Goal: Transaction & Acquisition: Purchase product/service

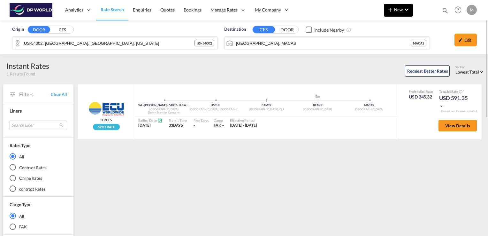
click at [406, 9] on md-icon "icon-chevron-down" at bounding box center [407, 10] width 8 height 8
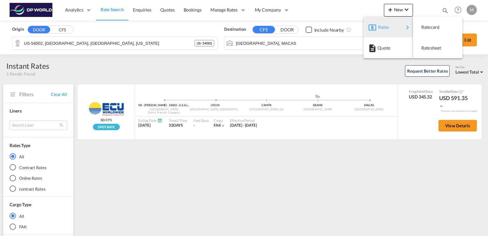
click at [377, 25] on div "Rates" at bounding box center [390, 27] width 42 height 16
click at [107, 24] on md-backdrop at bounding box center [244, 118] width 488 height 236
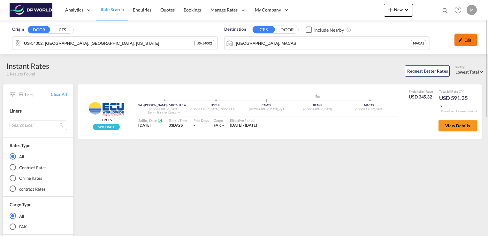
click at [406, 38] on div "Edit" at bounding box center [466, 40] width 22 height 13
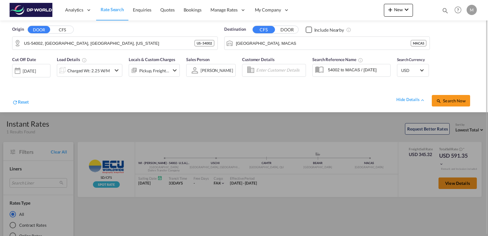
click at [118, 69] on md-icon "icon-chevron-down" at bounding box center [117, 70] width 8 height 8
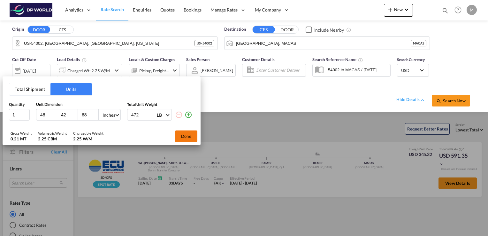
click at [182, 137] on button "Done" at bounding box center [186, 135] width 22 height 11
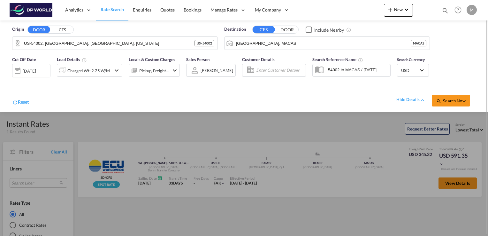
click at [19, 70] on div at bounding box center [17, 70] width 10 height 13
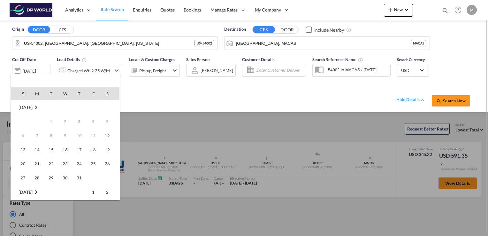
scroll to position [254, 0]
click at [92, 122] on span "10" at bounding box center [93, 121] width 13 height 13
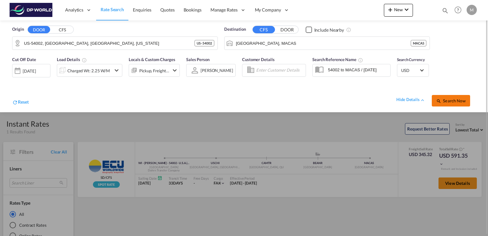
click at [406, 100] on span "Search Now" at bounding box center [450, 100] width 29 height 5
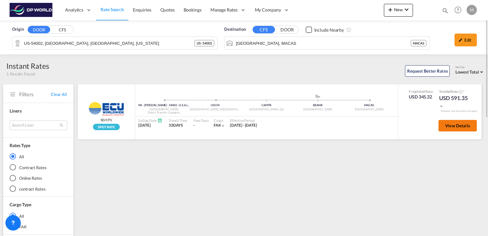
click at [406, 126] on span "View Details" at bounding box center [457, 125] width 25 height 5
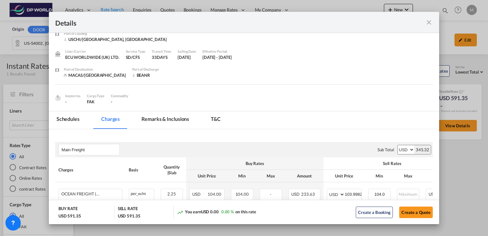
scroll to position [64, 0]
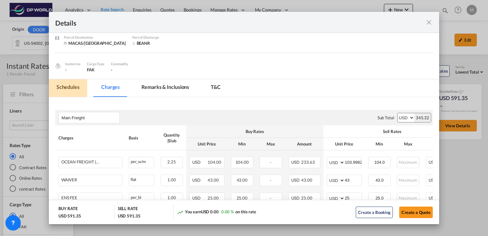
click at [60, 86] on md-tab-item "Schedules" at bounding box center [68, 88] width 38 height 18
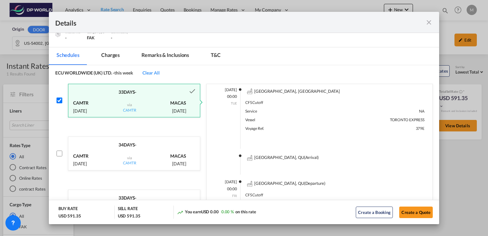
scroll to position [128, 0]
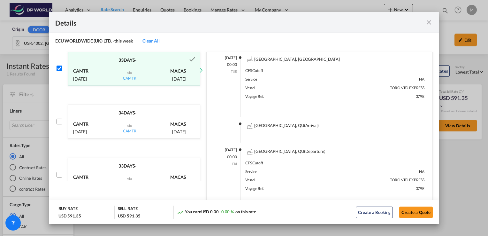
click at [129, 125] on p "via CAMTR" at bounding box center [129, 127] width 13 height 14
checkbox input "true"
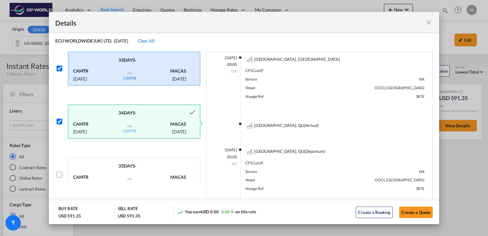
click at [125, 76] on span "CAMTR" at bounding box center [129, 78] width 13 height 5
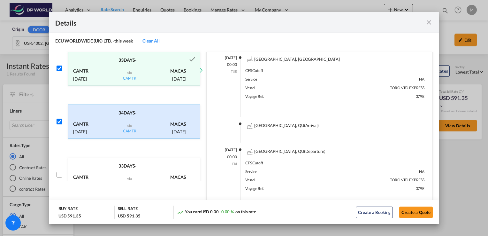
click at [125, 120] on p "via CAMTR" at bounding box center [129, 127] width 13 height 14
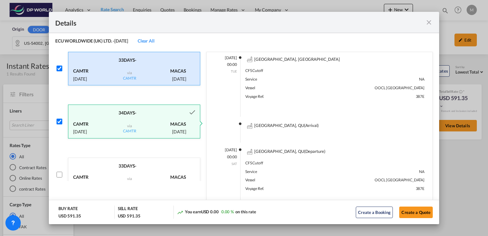
click at [59, 67] on input "Pickup Door ..." at bounding box center [60, 68] width 6 height 6
checkbox input "false"
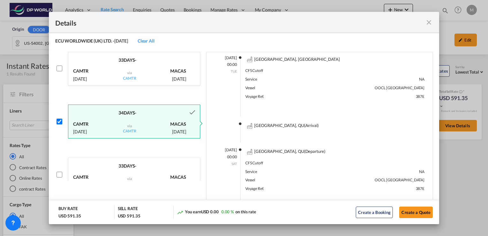
click at [103, 119] on div "CAMTR [DATE]" at bounding box center [91, 127] width 37 height 16
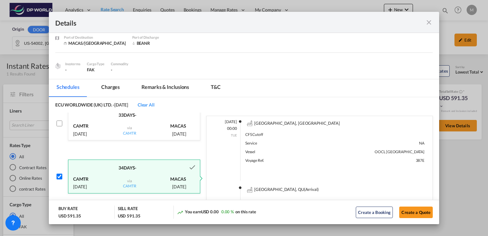
scroll to position [0, 0]
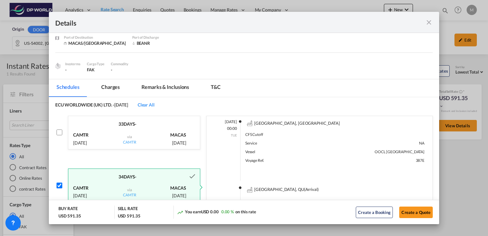
click at [59, 185] on input "Pickup Door ..." at bounding box center [60, 185] width 6 height 6
checkbox input "false"
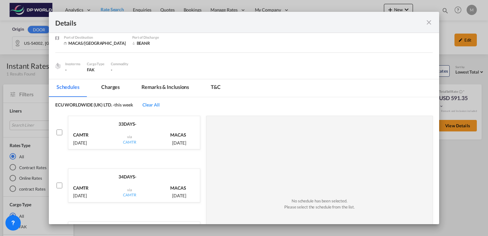
click at [59, 131] on input "Pickup Door ..." at bounding box center [60, 132] width 6 height 6
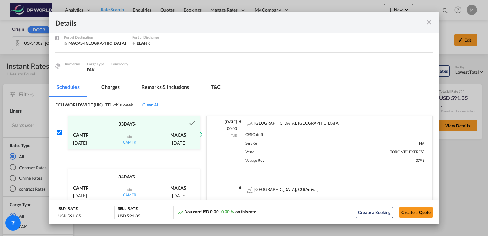
click at [59, 132] on input "Pickup Door ..." at bounding box center [60, 132] width 6 height 6
checkbox input "false"
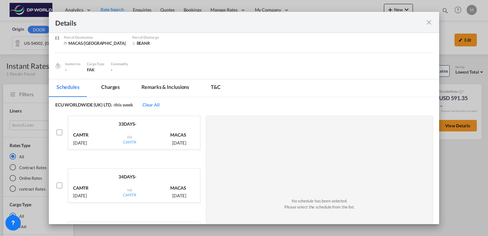
click at [60, 184] on input "Pickup Door ..." at bounding box center [60, 185] width 6 height 6
checkbox input "true"
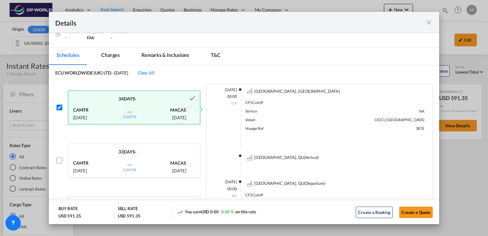
scroll to position [128, 0]
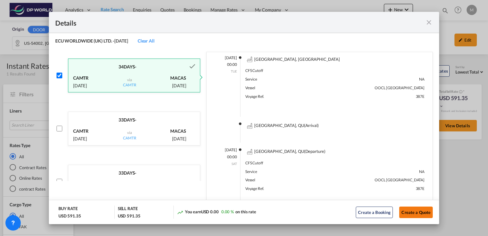
click at [406, 189] on button "Create a Quote" at bounding box center [416, 211] width 34 height 11
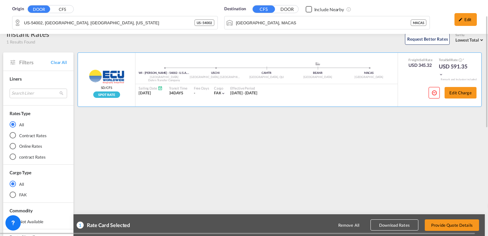
scroll to position [0, 0]
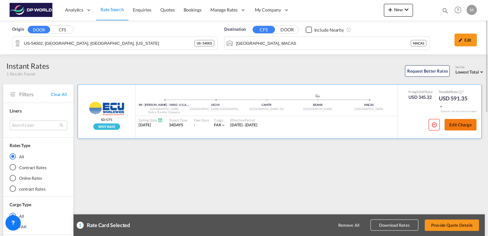
click at [406, 126] on button "Edit Charge" at bounding box center [461, 124] width 32 height 11
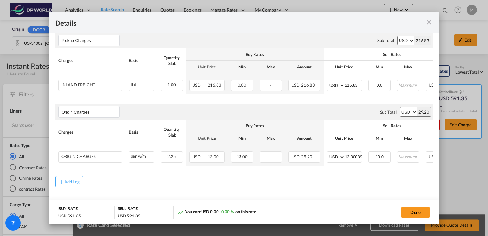
scroll to position [288, 0]
click at [88, 107] on input "Origin Charges" at bounding box center [91, 112] width 58 height 10
click at [144, 105] on div "Origin Charges Please enter leg name Leg Name Already Exists Sub Total AED AFN …" at bounding box center [244, 111] width 378 height 15
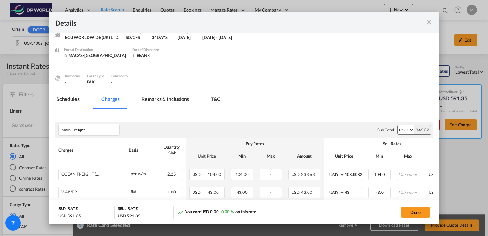
scroll to position [33, 0]
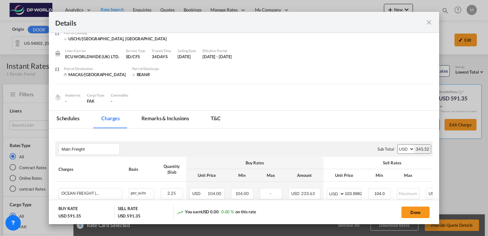
click at [169, 119] on md-tab-item "Remarks & Inclusions" at bounding box center [165, 120] width 63 height 18
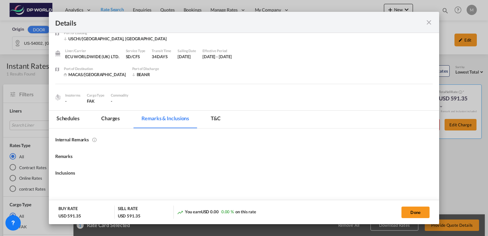
click at [95, 139] on md-icon "This remarks only visible for internal user and will not be printed on Quote PDF" at bounding box center [94, 138] width 5 height 5
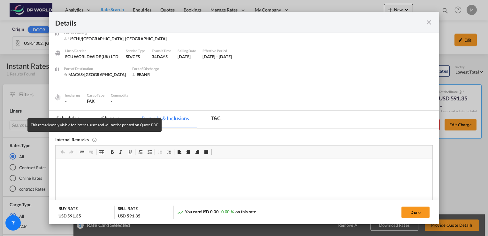
scroll to position [0, 0]
click at [95, 139] on md-icon "This remarks only visible for internal user and will not be printed on Quote PDF" at bounding box center [94, 138] width 5 height 5
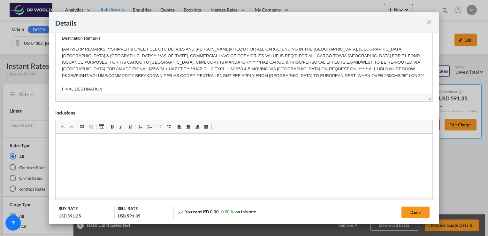
scroll to position [298, 0]
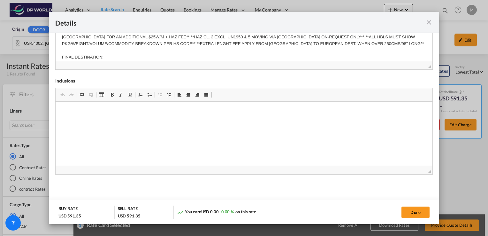
drag, startPoint x: 429, startPoint y: 20, endPoint x: 415, endPoint y: 26, distance: 15.2
click at [406, 20] on md-icon "icon-close fg-AAA8AD m-0 cursor" at bounding box center [429, 23] width 8 height 8
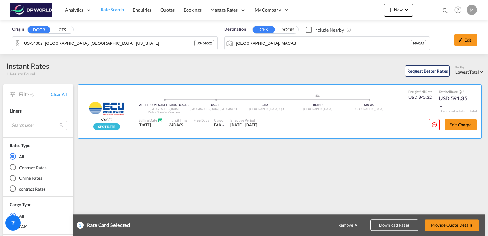
scroll to position [39, 0]
click at [406, 124] on button "Edit Charge" at bounding box center [461, 124] width 32 height 11
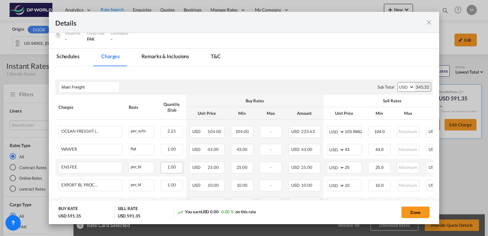
scroll to position [96, 0]
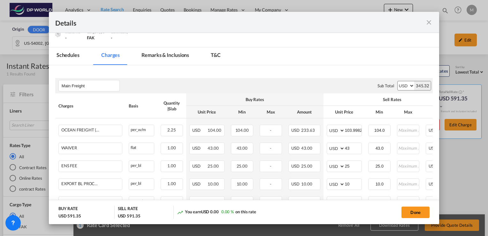
click at [216, 57] on md-tab-item "T&C" at bounding box center [215, 56] width 25 height 18
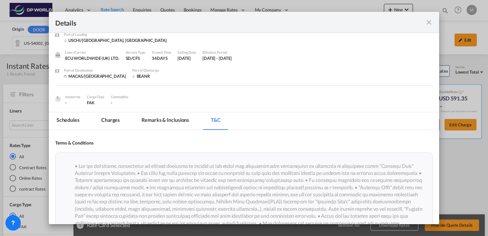
scroll to position [0, 0]
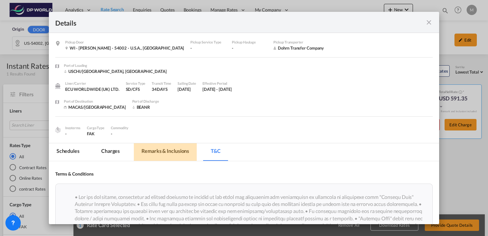
click at [155, 151] on md-tab-item "Remarks & Inclusions" at bounding box center [165, 152] width 63 height 18
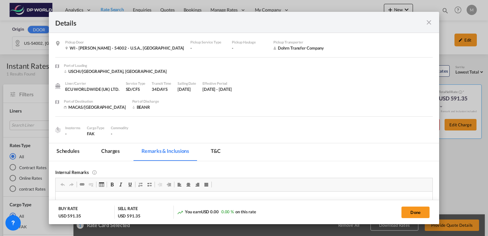
click at [73, 150] on md-tab-item "Schedules" at bounding box center [68, 152] width 38 height 18
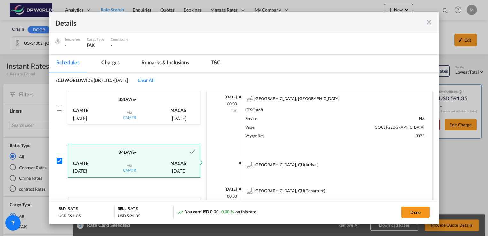
scroll to position [96, 0]
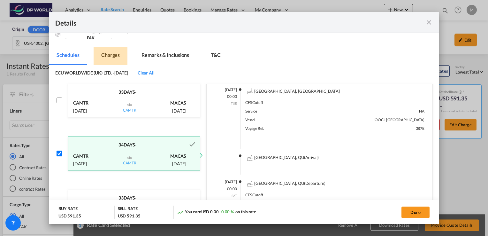
click at [113, 54] on md-tab-item "Charges" at bounding box center [111, 56] width 34 height 18
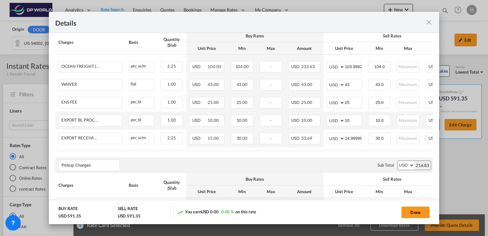
scroll to position [160, 0]
click at [84, 84] on div "Pickup Door ..." at bounding box center [98, 83] width 42 height 5
click at [83, 100] on div "Pickup Door ..." at bounding box center [98, 101] width 42 height 5
click at [100, 119] on div "Pickup Door ..." at bounding box center [110, 119] width 20 height 5
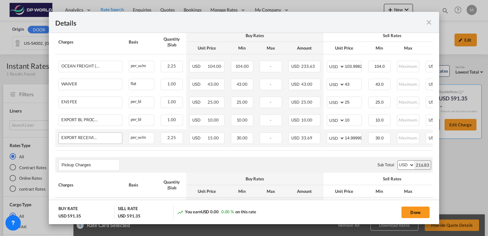
click at [103, 140] on div "EXPORT RECEIVING FEE" at bounding box center [90, 138] width 63 height 10
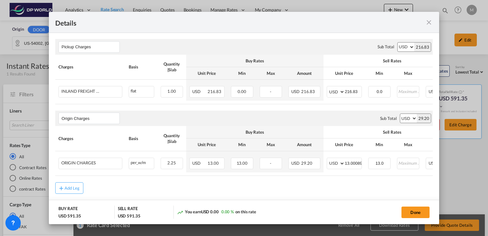
scroll to position [288, 0]
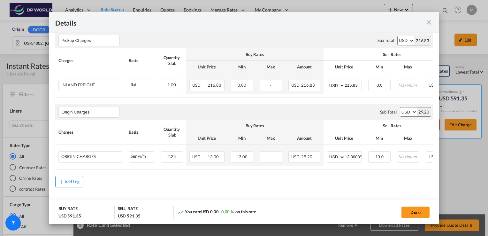
click at [70, 187] on button "Add Leg" at bounding box center [69, 181] width 28 height 11
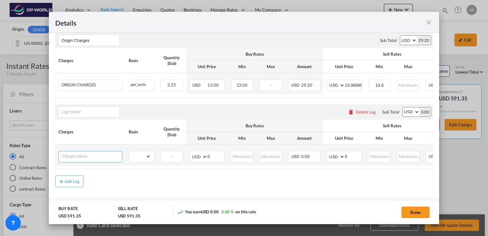
scroll to position [361, 0]
click at [360, 111] on div "Delete Leg" at bounding box center [366, 111] width 20 height 5
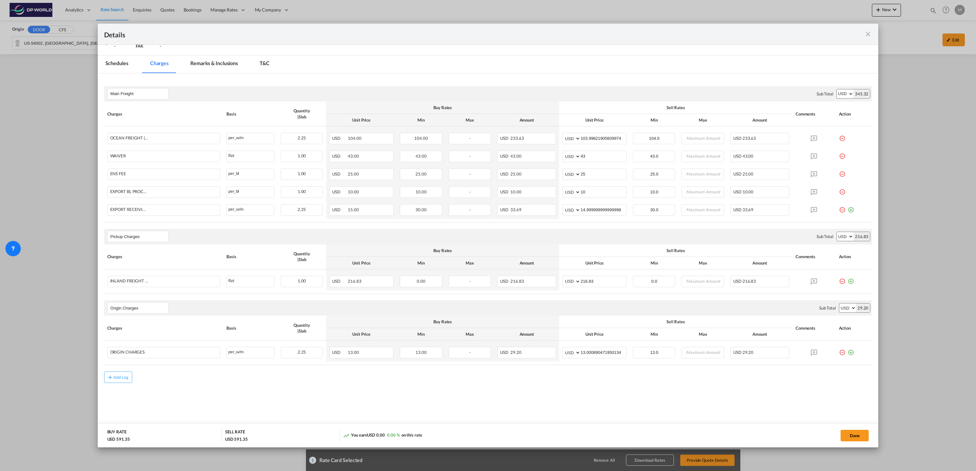
scroll to position [38, 0]
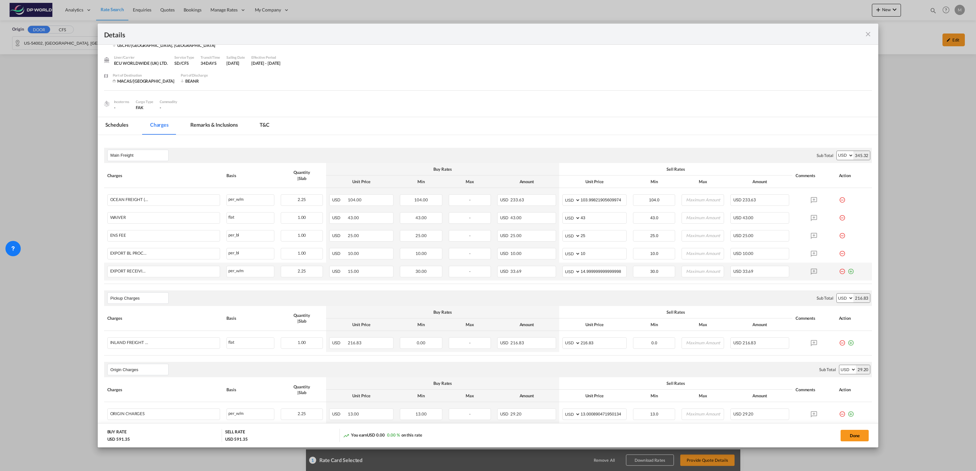
click at [406, 189] on md-icon "icon-plus-circle-outline green-400-fg" at bounding box center [851, 269] width 6 height 6
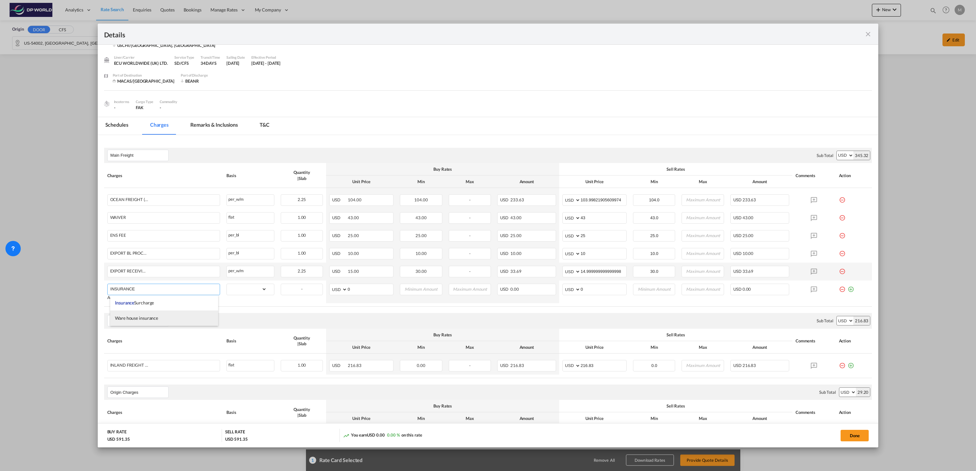
click at [157, 189] on span "Ware house insurance" at bounding box center [136, 318] width 43 height 5
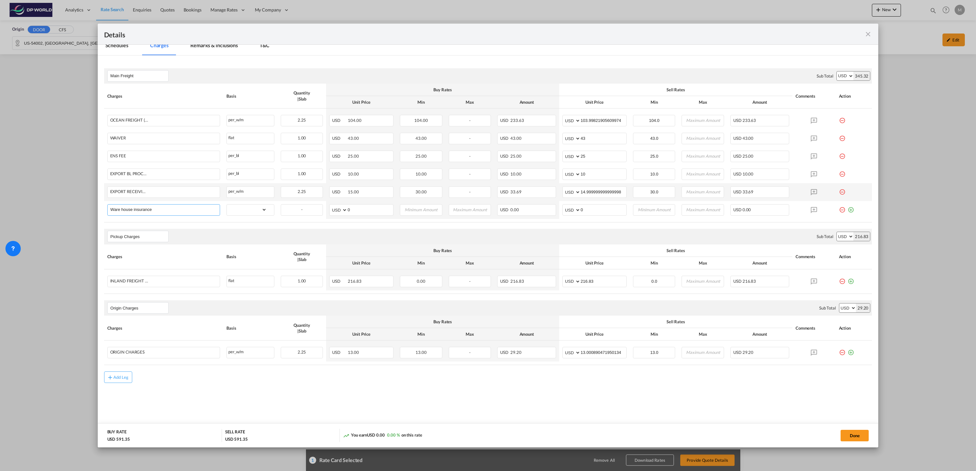
scroll to position [119, 0]
click at [265, 189] on select "gross_weight volumetric_weight per_shipment per_bl per_km per_hawb per_kg flat …" at bounding box center [247, 210] width 40 height 10
click at [165, 189] on input "Ware house insurance" at bounding box center [165, 210] width 109 height 10
drag, startPoint x: 165, startPoint y: 211, endPoint x: 63, endPoint y: 224, distance: 103.0
click at [71, 189] on div "Details Pickup Door WI - [PERSON_NAME] - 54002 - U.S.A., [GEOGRAPHIC_DATA] Pick…" at bounding box center [488, 235] width 976 height 471
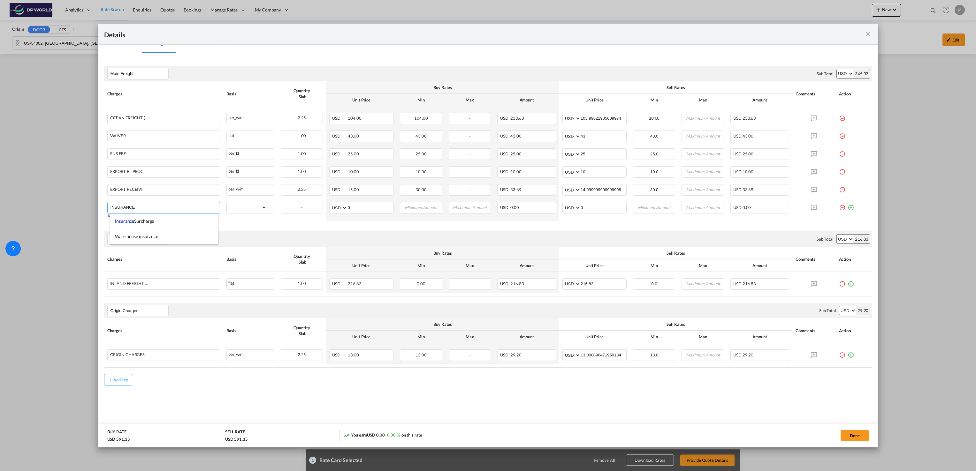
type input "INSURANCE"
click at [159, 189] on input "INSURANCE" at bounding box center [165, 208] width 109 height 10
click at [264, 189] on select "gross_weight volumetric_weight per_shipment per_bl per_km per_hawb per_kg flat …" at bounding box center [247, 208] width 40 height 10
select select "per_shipment"
click at [227, 189] on select "gross_weight volumetric_weight per_shipment per_bl per_km per_hawb per_kg flat …" at bounding box center [247, 208] width 40 height 10
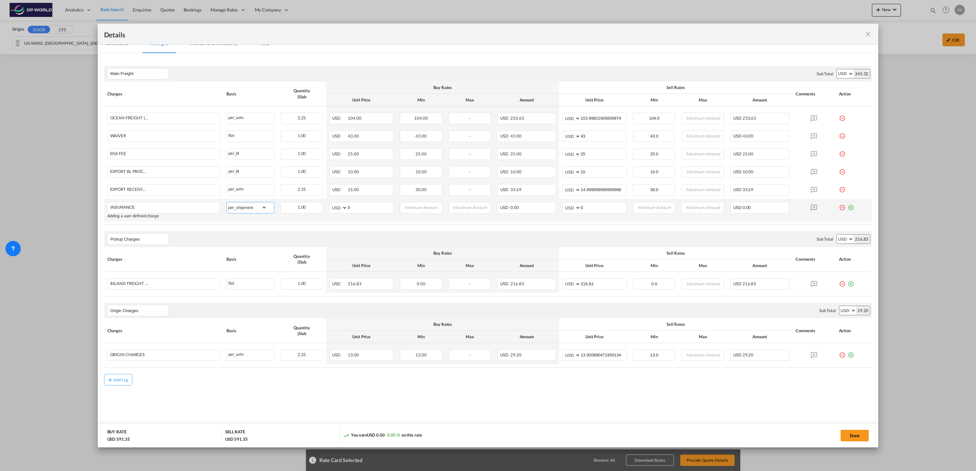
click at [264, 189] on select "gross_weight volumetric_weight per_shipment per_bl per_km per_hawb per_kg flat …" at bounding box center [247, 208] width 40 height 10
click at [265, 189] on select "gross_weight volumetric_weight per_shipment per_bl per_km per_hawb per_kg flat …" at bounding box center [247, 205] width 40 height 10
click at [227, 189] on select "gross_weight volumetric_weight per_shipment per_bl per_km per_hawb per_kg flat …" at bounding box center [247, 205] width 40 height 10
click at [363, 189] on input "0" at bounding box center [371, 205] width 46 height 10
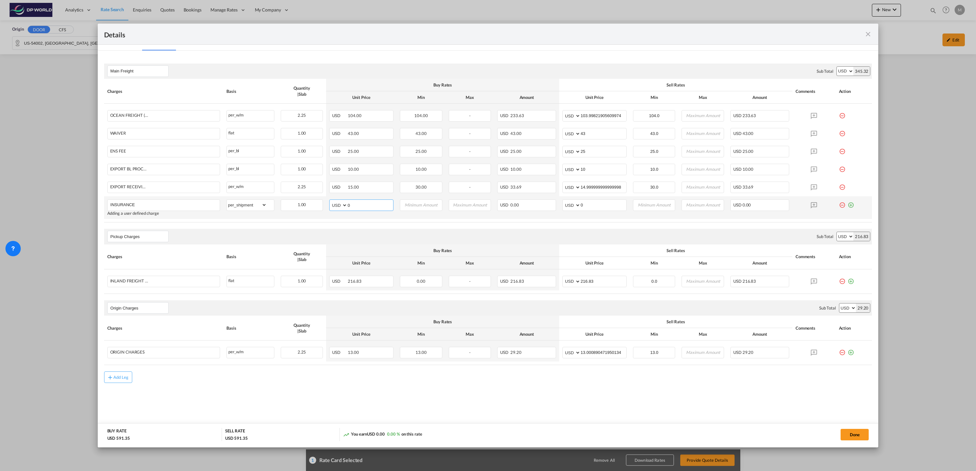
click at [344, 189] on select "AED AFN ALL AMD ANG AOA ARS AUD AWG AZN BAM BBD BDT BGN BHD BIF BMD BND [PERSON…" at bounding box center [339, 205] width 17 height 9
click at [331, 189] on select "AED AFN ALL AMD ANG AOA ARS AUD AWG AZN BAM BBD BDT BGN BHD BIF BMD BND [PERSON…" at bounding box center [339, 205] width 17 height 9
click at [357, 189] on input "0" at bounding box center [371, 205] width 46 height 10
type input "72000"
click at [406, 189] on md-icon "icon-minus-circle-outline red-400-fg pt-7" at bounding box center [842, 203] width 6 height 6
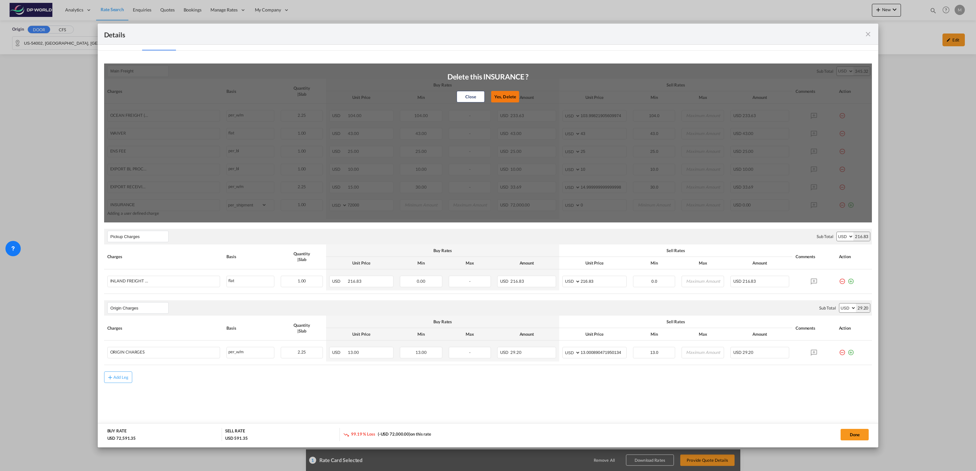
click at [406, 96] on button "Yes, Delete" at bounding box center [505, 96] width 28 height 11
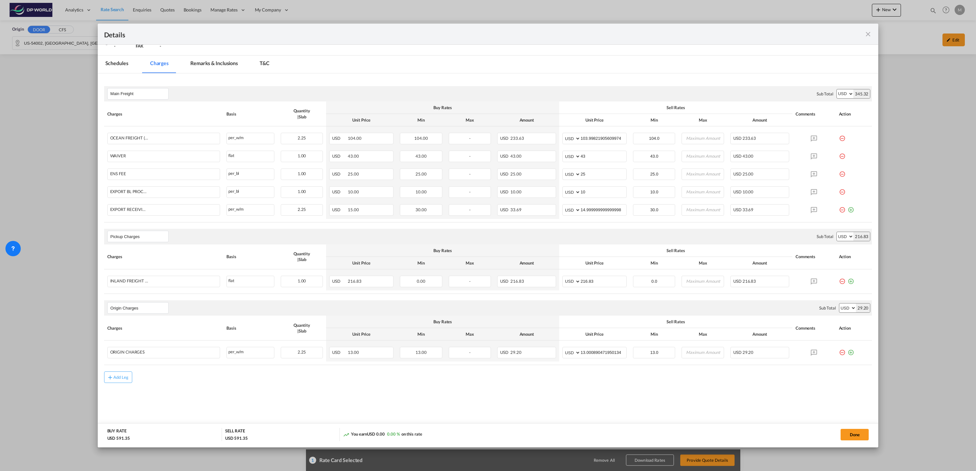
scroll to position [102, 0]
click at [223, 61] on md-tab-item "Remarks & Inclusions" at bounding box center [214, 65] width 63 height 18
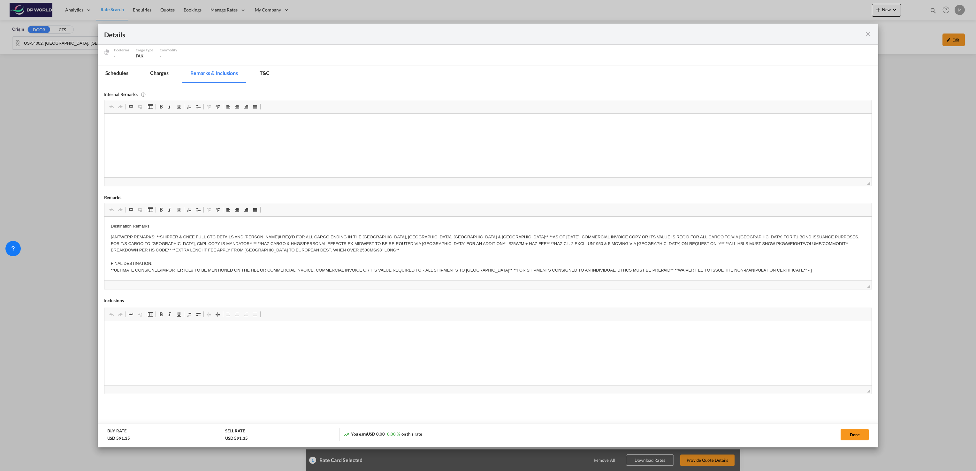
scroll to position [90, 0]
click at [266, 74] on md-tab-item "T&C" at bounding box center [264, 77] width 25 height 18
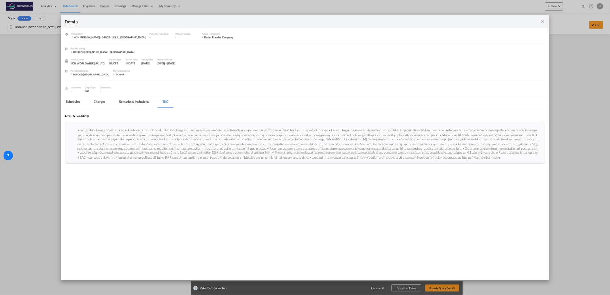
scroll to position [0, 0]
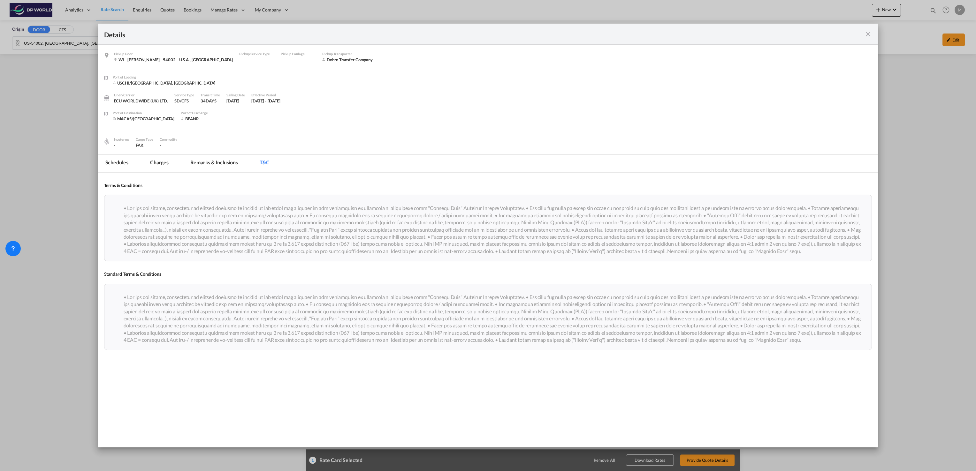
drag, startPoint x: 868, startPoint y: 33, endPoint x: 749, endPoint y: 116, distance: 145.5
click at [406, 33] on md-icon "icon-close fg-AAA8AD m-0 cursor" at bounding box center [868, 34] width 8 height 8
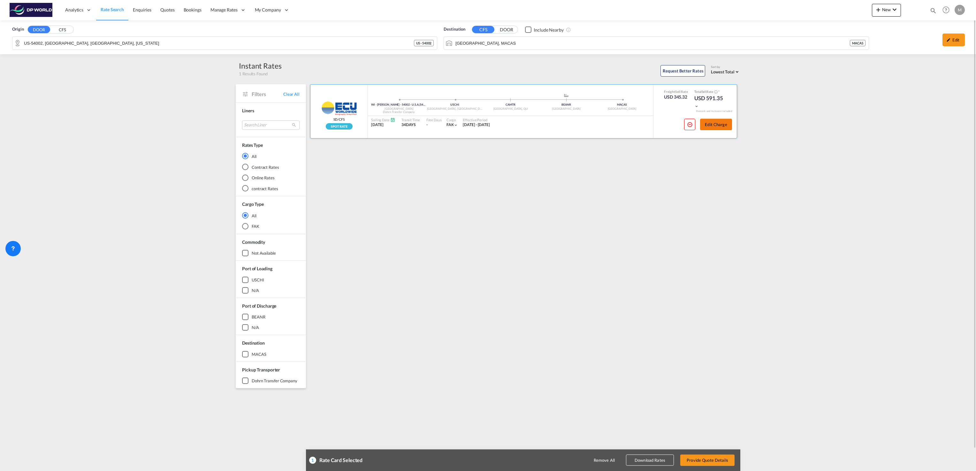
click at [406, 124] on button "Edit Charge" at bounding box center [716, 124] width 32 height 11
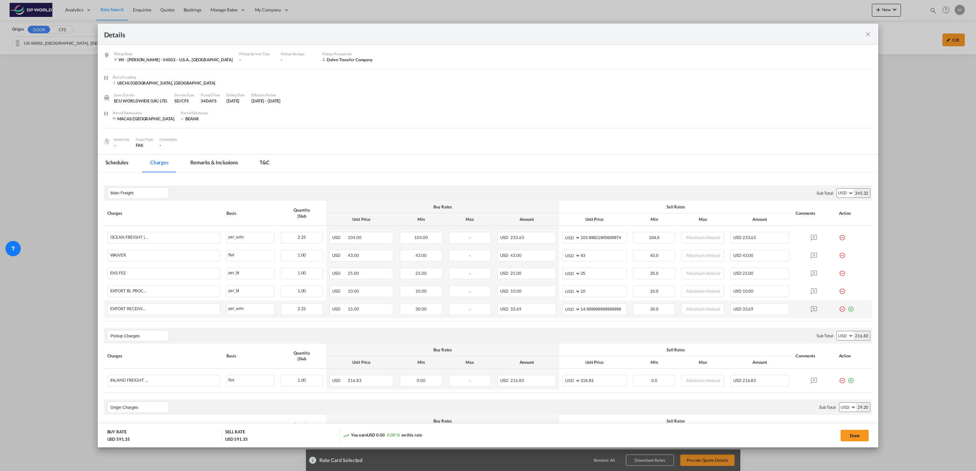
click at [406, 189] on md-icon "icon-plus-circle-outline green-400-fg" at bounding box center [851, 307] width 6 height 6
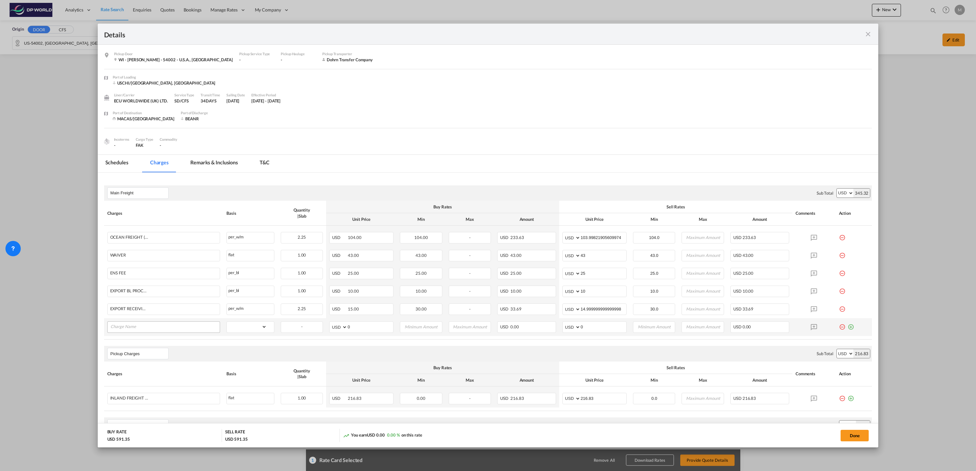
click at [139, 189] on input "Charge Name" at bounding box center [165, 327] width 109 height 10
type input "INSURANCE"
click at [264, 189] on select "gross_weight volumetric_weight per_shipment per_bl per_km per_hawb per_kg flat …" at bounding box center [247, 327] width 40 height 10
select select "per_shipment"
click at [227, 189] on select "gross_weight volumetric_weight per_shipment per_bl per_km per_hawb per_kg flat …" at bounding box center [247, 327] width 40 height 10
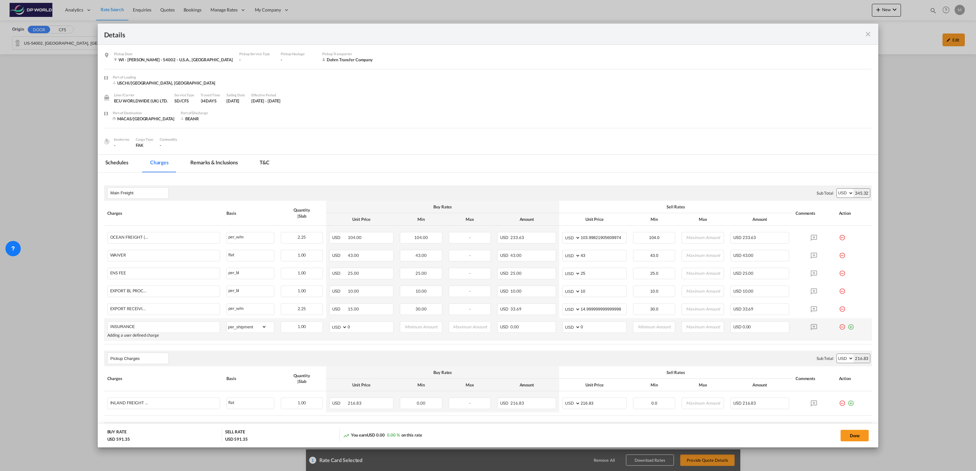
click at [406, 189] on md-icon "icon-plus-circle-outline green-400-fg" at bounding box center [851, 325] width 6 height 6
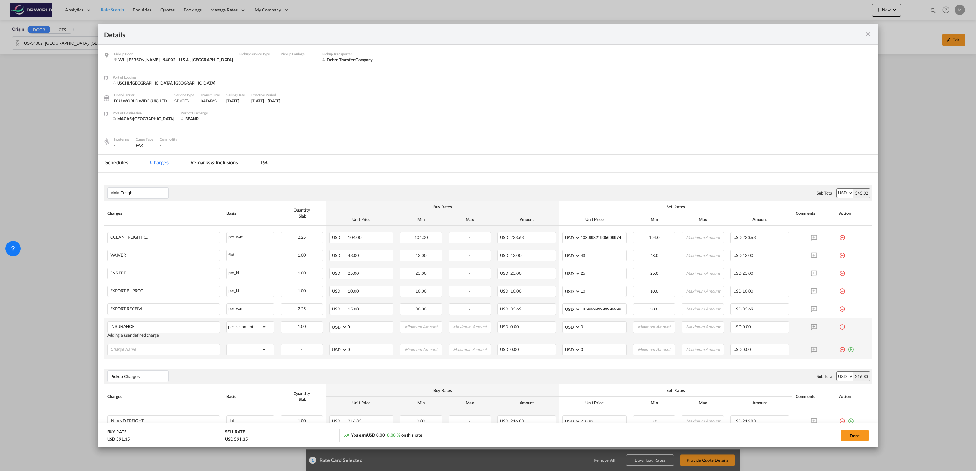
click at [406, 189] on md-icon "icon-minus-circle-outline red-400-fg pt-7" at bounding box center [842, 347] width 6 height 6
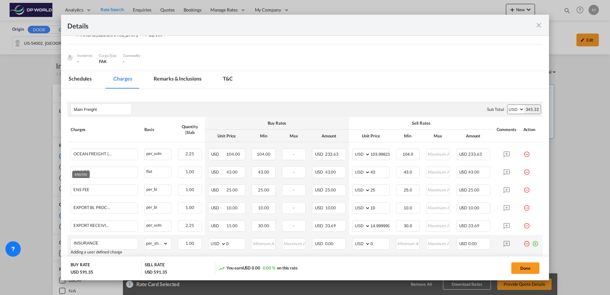
scroll to position [80, 0]
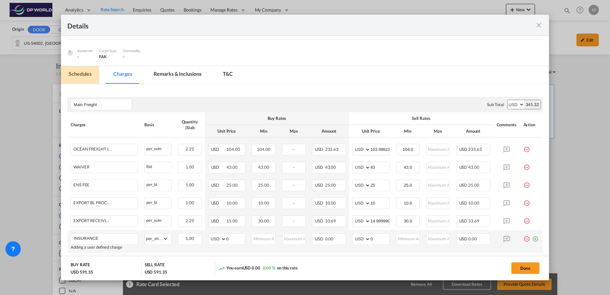
click at [78, 74] on md-tab-item "Schedules" at bounding box center [80, 75] width 38 height 18
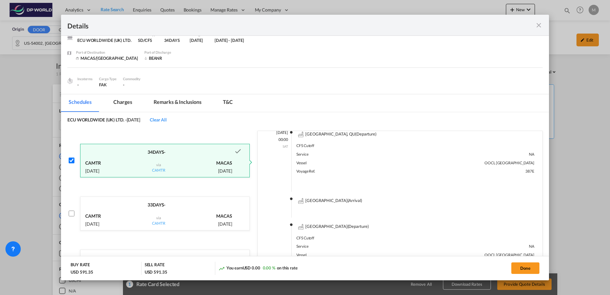
scroll to position [40, 0]
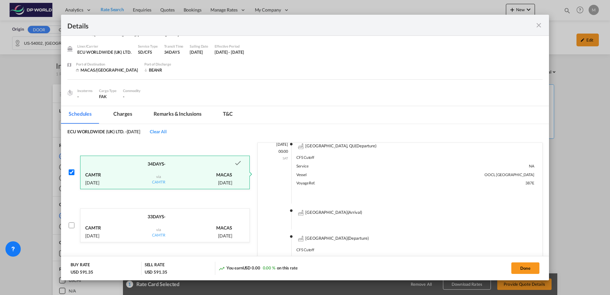
click at [121, 116] on md-tab-item "Charges" at bounding box center [123, 115] width 34 height 18
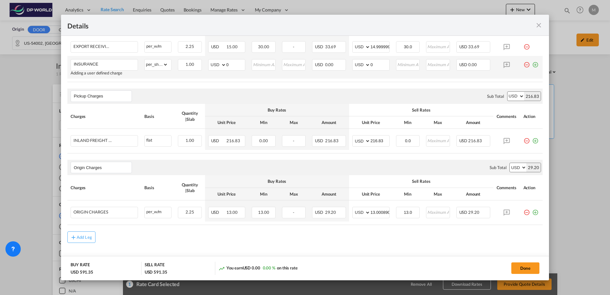
scroll to position [260, 0]
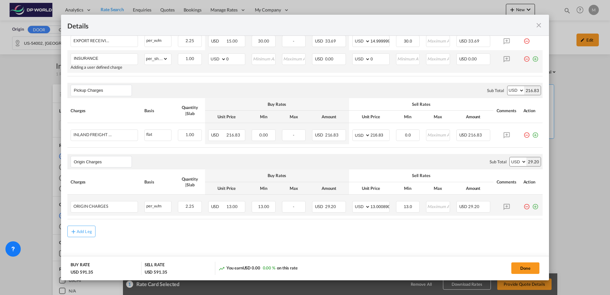
click at [406, 189] on md-icon "icon-minus-circle-outline red-400-fg pt-7" at bounding box center [527, 204] width 6 height 6
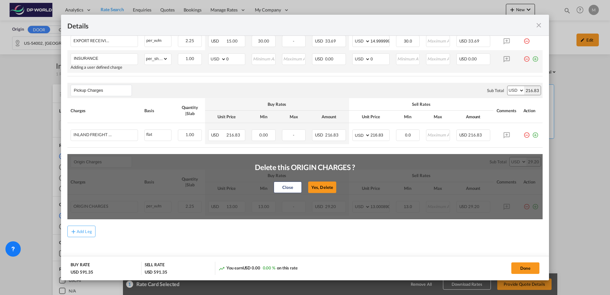
click at [311, 188] on button "Yes, Delete" at bounding box center [322, 186] width 28 height 11
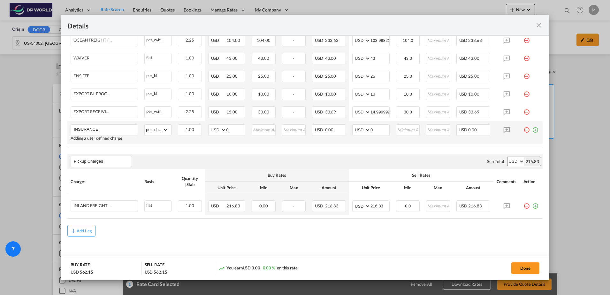
scroll to position [188, 0]
click at [406, 189] on md-icon "icon-plus-circle-outline green-400-fg" at bounding box center [535, 204] width 6 height 6
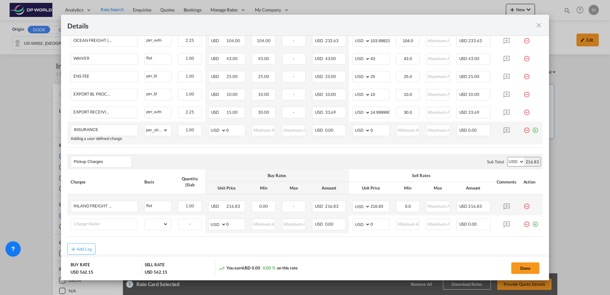
scroll to position [206, 0]
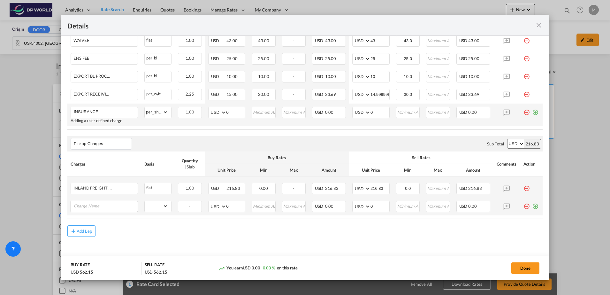
click at [102, 189] on input "Charge Name" at bounding box center [106, 206] width 64 height 10
type input "INSURANCE"
click at [163, 189] on select "gross_weight volumetric_weight per_shipment per_bl % on pickup per_km per_hawb …" at bounding box center [156, 206] width 23 height 10
select select "flat"
click at [145, 189] on select "gross_weight volumetric_weight per_shipment per_bl % on pickup per_km per_hawb …" at bounding box center [156, 206] width 23 height 10
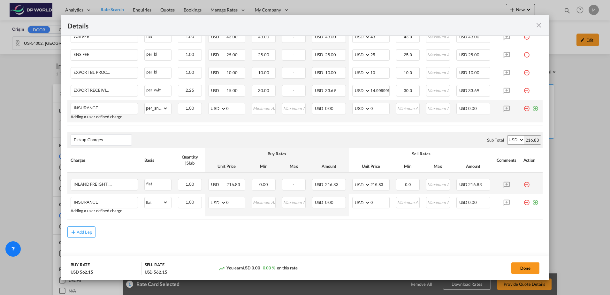
scroll to position [211, 0]
click at [103, 189] on md-content "Main Freight Please enter leg name Leg Name Already Exists Sub Total AED AFN AL…" at bounding box center [305, 112] width 488 height 318
click at [406, 108] on md-icon "icon-minus-circle-outline red-400-fg pt-7" at bounding box center [527, 105] width 6 height 6
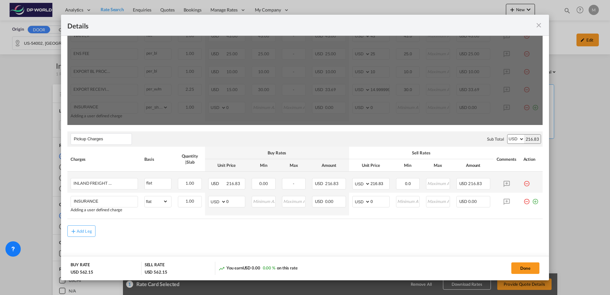
scroll to position [11, 0]
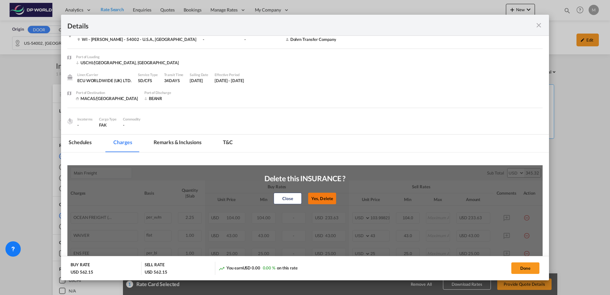
click at [325, 189] on button "Yes, Delete" at bounding box center [322, 198] width 28 height 11
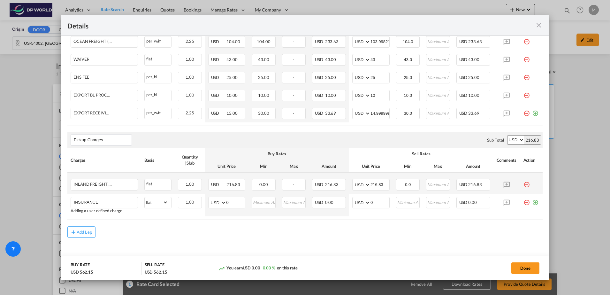
scroll to position [188, 0]
click at [406, 189] on md-icon "icon-minus-circle-outline red-400-fg pt-7" at bounding box center [527, 199] width 6 height 6
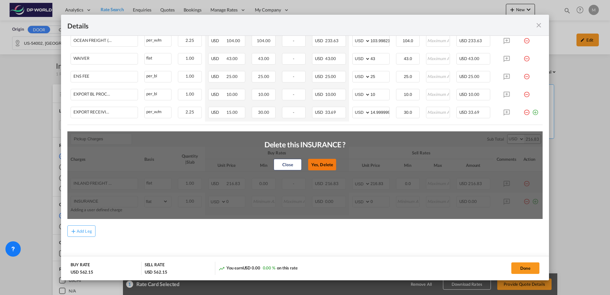
click at [314, 164] on button "Yes, Delete" at bounding box center [322, 164] width 28 height 11
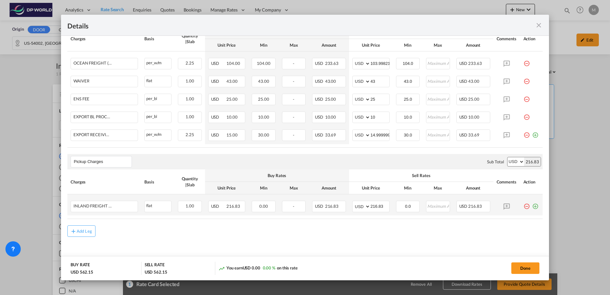
scroll to position [126, 0]
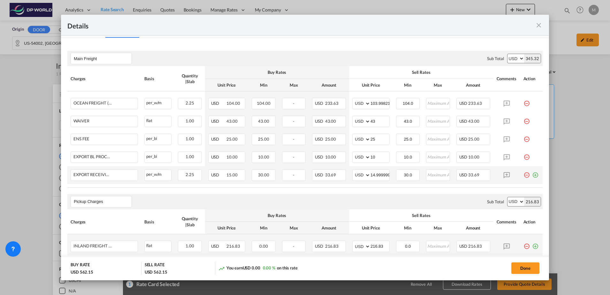
click at [406, 174] on md-icon "icon-plus-circle-outline green-400-fg" at bounding box center [535, 172] width 6 height 6
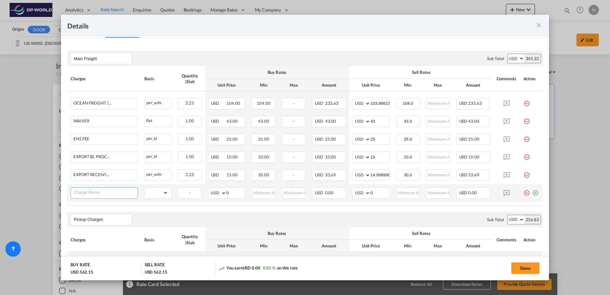
click at [90, 189] on input "Charge Name" at bounding box center [106, 193] width 64 height 10
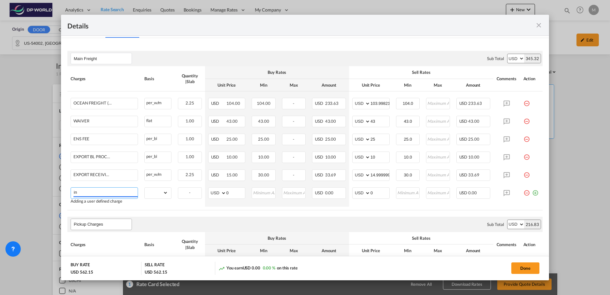
type input "i"
type input "I"
type input "INSURANCE"
click at [165, 189] on select "gross_weight volumetric_weight per_shipment per_bl per_km per_hawb per_kg flat …" at bounding box center [156, 193] width 23 height 10
select select "flat"
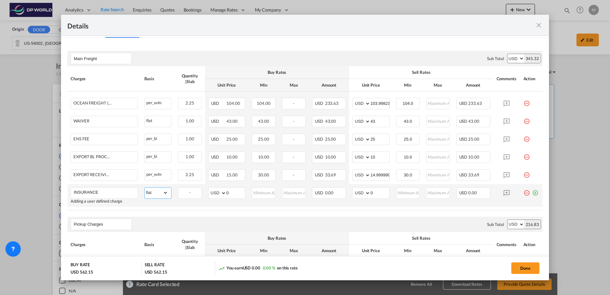
click at [145, 188] on select "gross_weight volumetric_weight per_shipment per_bl per_km per_hawb per_kg flat …" at bounding box center [156, 193] width 23 height 10
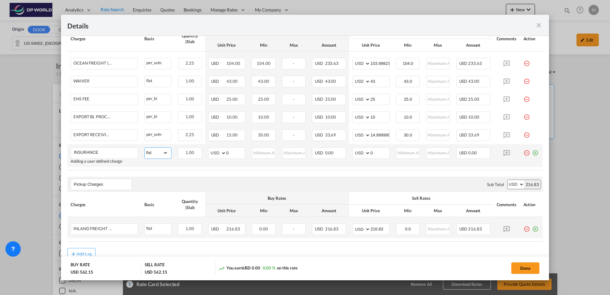
scroll to position [188, 0]
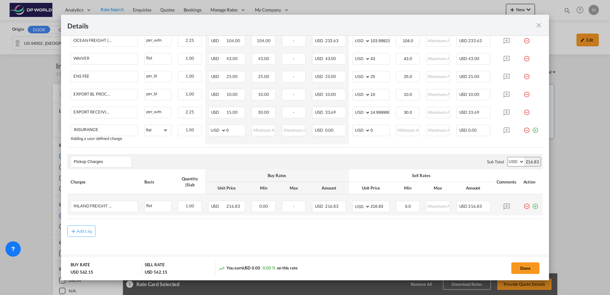
click at [123, 189] on md-content "Main Freight Please enter leg name Leg Name Already Exists Sub Total AED AFN AL…" at bounding box center [305, 122] width 488 height 295
click at [406, 189] on button "Done" at bounding box center [525, 267] width 28 height 11
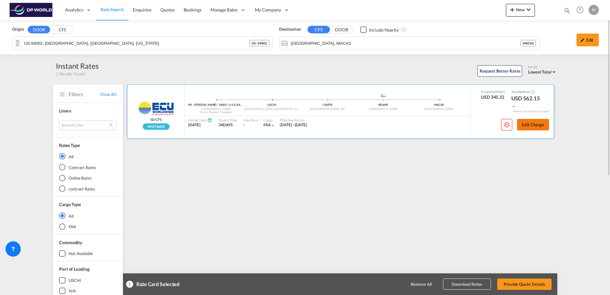
click at [406, 123] on button "Edit Charge" at bounding box center [533, 124] width 32 height 11
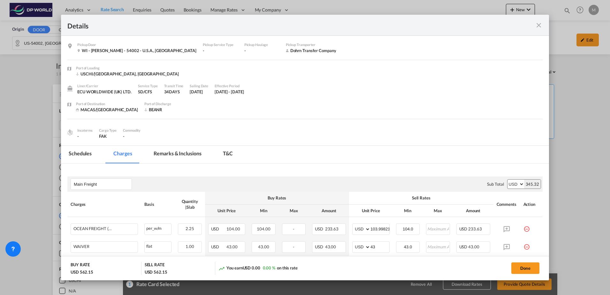
scroll to position [0, 0]
click at [83, 153] on md-tab-item "Schedules" at bounding box center [80, 155] width 38 height 18
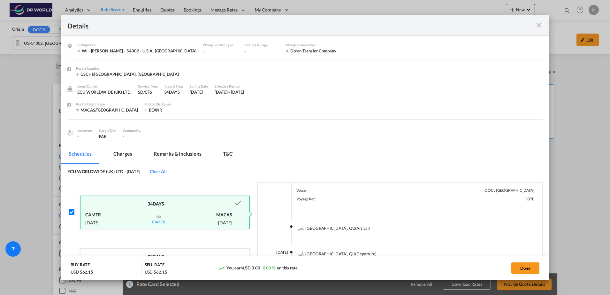
scroll to position [16, 0]
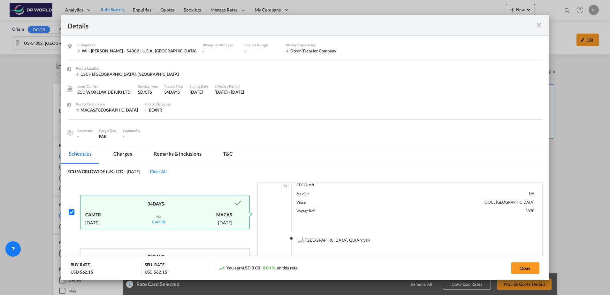
click at [121, 152] on md-tab-item "Charges" at bounding box center [123, 155] width 34 height 18
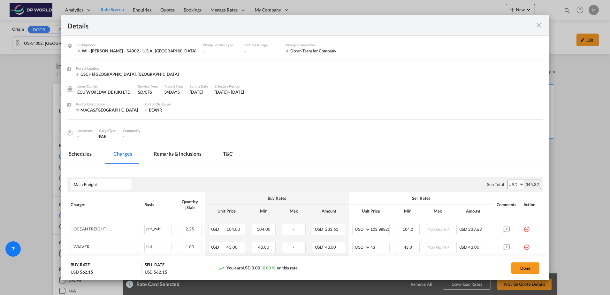
click at [174, 154] on md-tab-item "Remarks & Inclusions" at bounding box center [177, 155] width 63 height 18
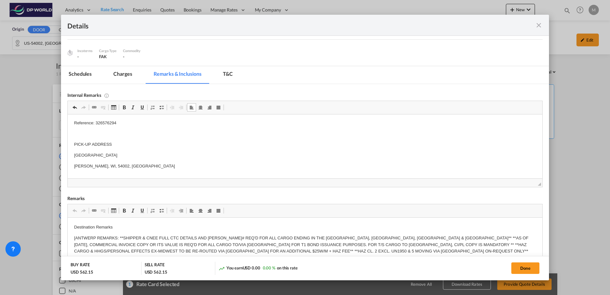
scroll to position [0, 0]
click at [113, 121] on p "LCL / SHIPMENT" at bounding box center [305, 124] width 462 height 7
click at [158, 124] on p "LCL / SHIPMENT / Reference: 326576294" at bounding box center [305, 124] width 462 height 7
click at [131, 155] on p "[PERSON_NAME], WI, 54002, [GEOGRAPHIC_DATA]" at bounding box center [305, 156] width 462 height 7
drag, startPoint x: 114, startPoint y: 132, endPoint x: 121, endPoint y: 151, distance: 20.8
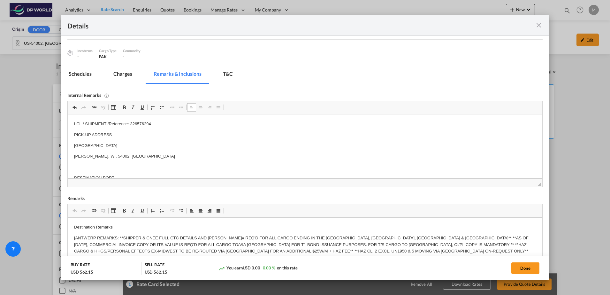
click at [115, 132] on p "PICK-UP ADDRESS" at bounding box center [305, 135] width 462 height 7
click at [169, 135] on p "PICK-UP ADDRESS / [STREET_ADDRESS]" at bounding box center [305, 135] width 462 height 7
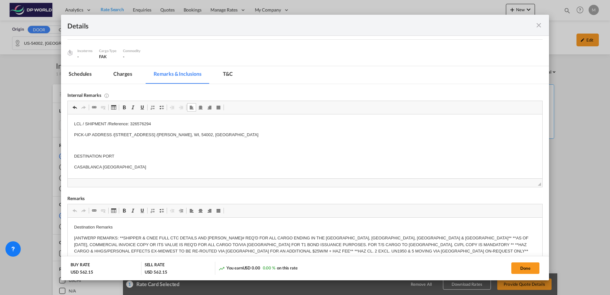
click at [214, 135] on p "PICK-UP ADDRESS / [STREET_ADDRESS][PERSON_NAME]" at bounding box center [305, 135] width 462 height 7
click at [117, 143] on p "DESTINATION PORT" at bounding box center [305, 145] width 462 height 7
click at [176, 145] on p "DESTINATION [GEOGRAPHIC_DATA] / [GEOGRAPHIC_DATA] [GEOGRAPHIC_DATA]" at bounding box center [305, 145] width 462 height 7
click at [134, 155] on p "EXPRESS / TELEX RELEASE" at bounding box center [305, 156] width 462 height 7
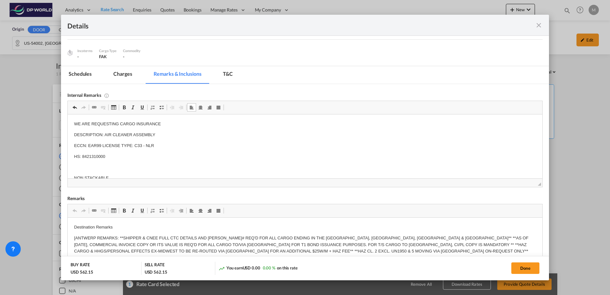
scroll to position [56, 0]
click at [113, 143] on p "HS: 8421310000" at bounding box center [305, 144] width 462 height 7
click at [150, 141] on p "HS: 8421310000 / NON STACKABLE" at bounding box center [305, 144] width 462 height 7
click at [110, 154] on p "1 Skid 48x42x68" at bounding box center [305, 154] width 462 height 7
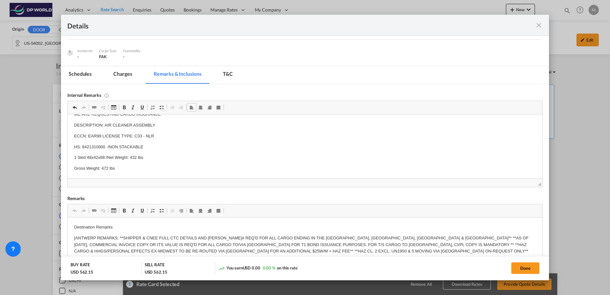
click at [153, 155] on p "1 Skid 48x42x68 / Net Weight: 432 lbs" at bounding box center [305, 157] width 462 height 7
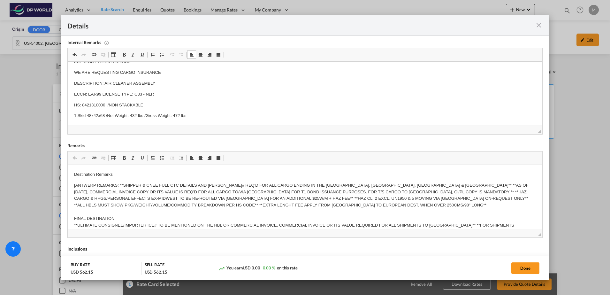
scroll to position [80, 0]
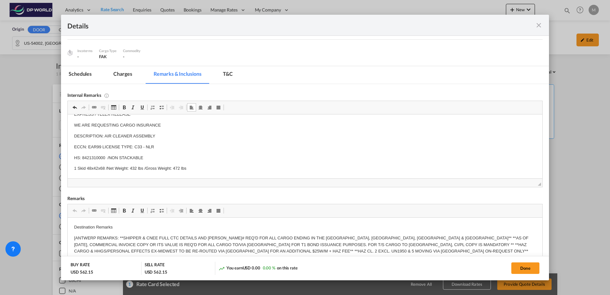
click at [193, 168] on p "1 Skid 48x42x68 / Net Weight: 432 lbs / Gross Weight: 472 lbs" at bounding box center [305, 168] width 462 height 7
click at [201, 159] on p "1 Skid 48x42x68 / Net Weight: 432 lbs /Gross Weight: 472 lbs" at bounding box center [305, 157] width 462 height 7
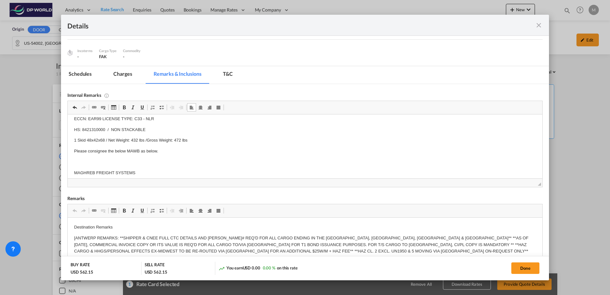
click at [164, 151] on p "Please consignee the below MAWB as below." at bounding box center [305, 151] width 462 height 7
click at [195, 141] on p "1 Skid 48x42x68 / Net Weight: 432 lbs /Gross Weight: 472 lbs" at bounding box center [305, 140] width 462 height 7
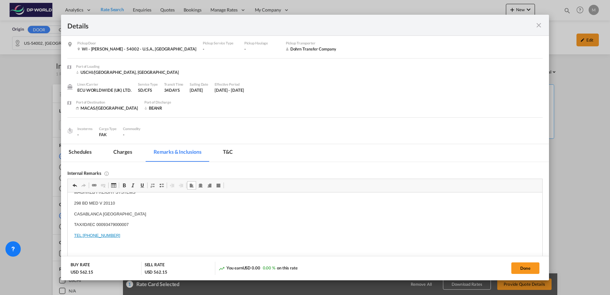
scroll to position [0, 0]
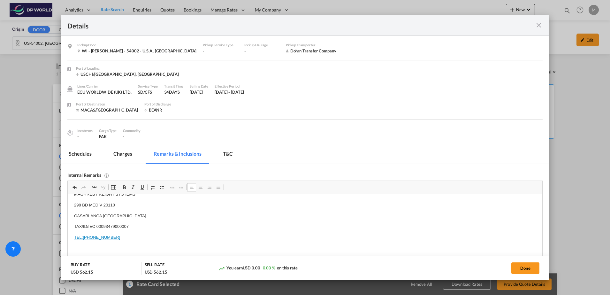
click at [121, 155] on md-tab-item "Charges" at bounding box center [123, 155] width 34 height 18
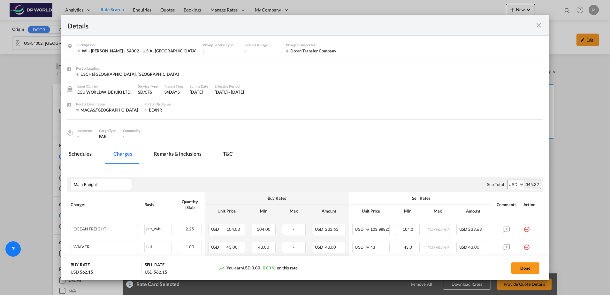
click at [79, 152] on md-tab-item "Schedules" at bounding box center [80, 155] width 38 height 18
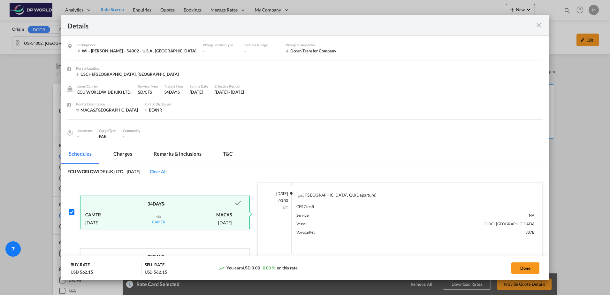
scroll to position [96, 0]
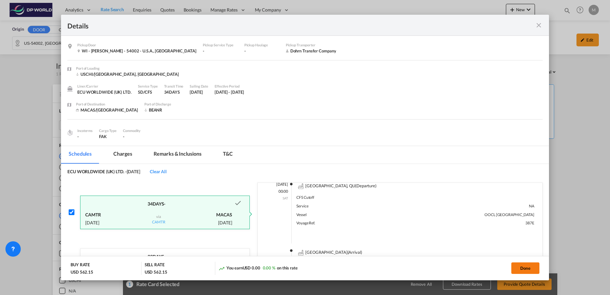
click at [406, 189] on button "Done" at bounding box center [525, 267] width 28 height 11
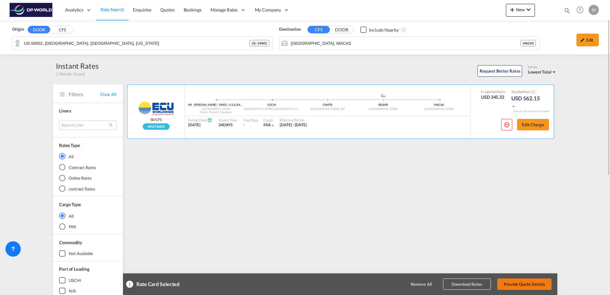
click at [406, 189] on button "Provide Quote Details" at bounding box center [524, 283] width 54 height 11
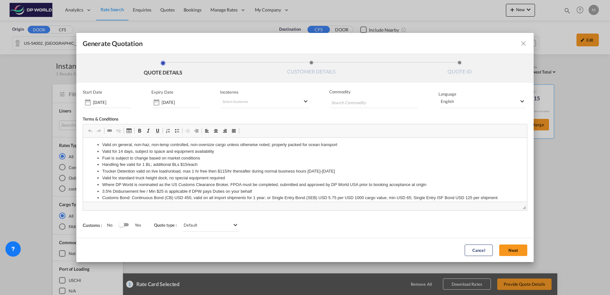
scroll to position [0, 0]
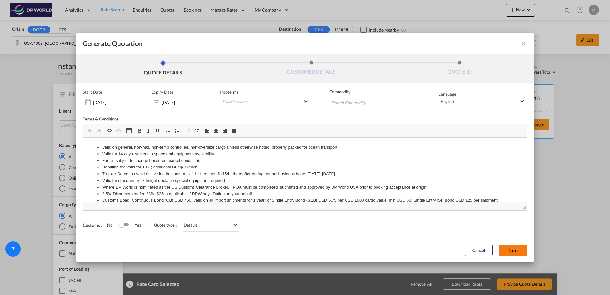
click at [406, 189] on button "Next" at bounding box center [513, 249] width 28 height 11
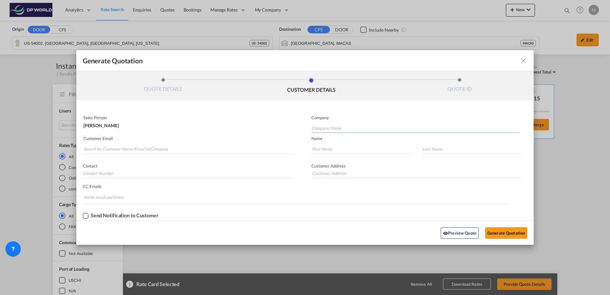
click at [325, 127] on input "Company Name" at bounding box center [416, 128] width 208 height 10
click at [316, 128] on input "Company Name" at bounding box center [416, 128] width 208 height 10
paste input "DP World Logistics USA, Inc."
type input "DP World Logistics USA, Inc."
click at [86, 149] on input "Search by Customer Name/Email Id/Company" at bounding box center [189, 149] width 210 height 10
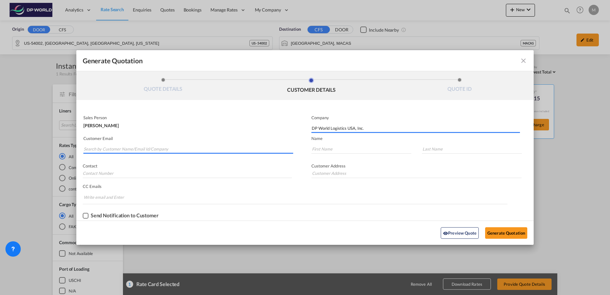
paste input "[PERSON_NAME][EMAIL_ADDRESS][PERSON_NAME][DOMAIN_NAME]"
type input "[PERSON_NAME][EMAIL_ADDRESS][PERSON_NAME][DOMAIN_NAME]"
click at [329, 149] on input "Generate QuotationQUOTE ..." at bounding box center [361, 149] width 100 height 10
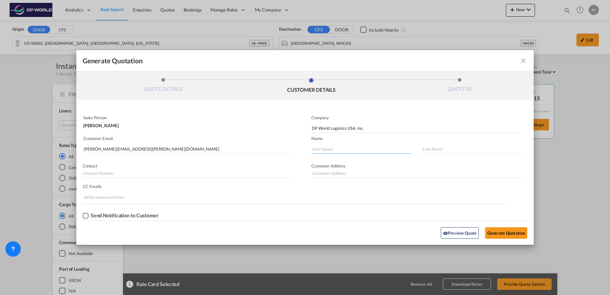
click at [330, 147] on input "Generate QuotationQUOTE ..." at bounding box center [361, 149] width 100 height 10
type input "M"
type input "MARIO"
type input "[PERSON_NAME]"
click at [115, 174] on input "Generate QuotationQUOTE ..." at bounding box center [187, 173] width 209 height 10
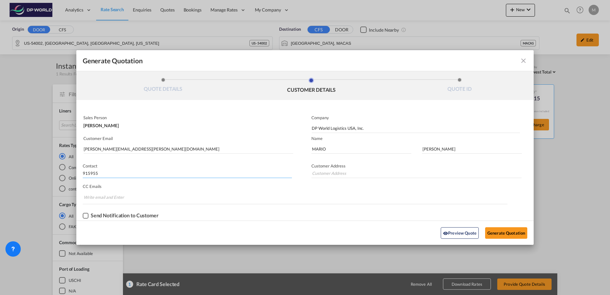
click at [99, 173] on input "915955" at bounding box center [187, 173] width 209 height 10
type input "9159555381"
click at [110, 87] on li "QUOTE DETAILS" at bounding box center [163, 86] width 148 height 17
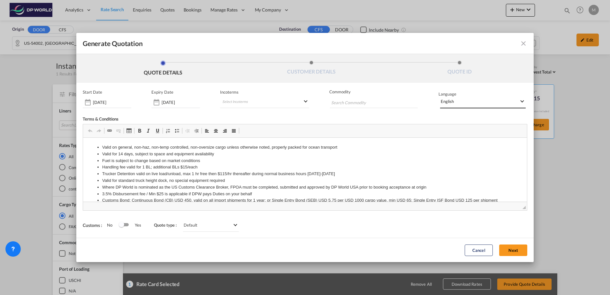
click at [406, 101] on span "Generate QuotationQUOTE ..." at bounding box center [523, 101] width 4 height 4
click at [406, 72] on md-backdrop at bounding box center [305, 147] width 610 height 295
click at [306, 101] on md-select "Select Incoterms FCA - import Free Carrier DDP - export Delivery Duty Paid DPU …" at bounding box center [264, 101] width 89 height 11
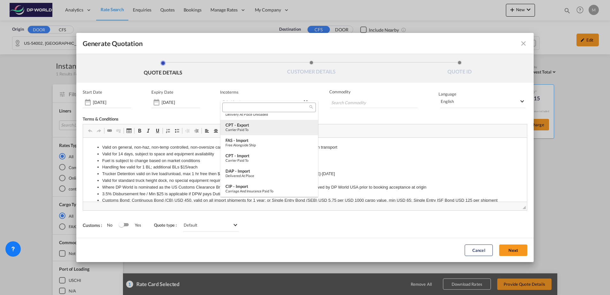
scroll to position [80, 0]
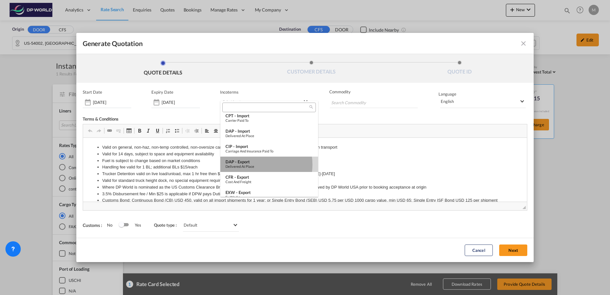
click at [252, 165] on div "Delivered at Place" at bounding box center [270, 166] width 88 height 4
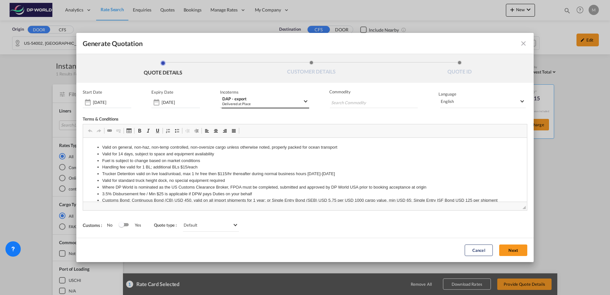
click at [306, 100] on span "Select Incoterms: DAP - export\aDelivered at Place" at bounding box center [306, 101] width 4 height 4
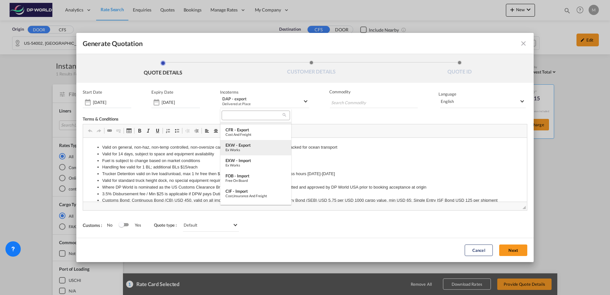
scroll to position [175, 0]
click at [250, 157] on div "Cost,Insurance and Freight" at bounding box center [256, 156] width 61 height 4
click at [352, 104] on input "Search Commodity" at bounding box center [361, 102] width 60 height 10
drag, startPoint x: 341, startPoint y: 104, endPoint x: 341, endPoint y: 112, distance: 8.0
click at [341, 103] on input "Chips input." at bounding box center [361, 102] width 60 height 10
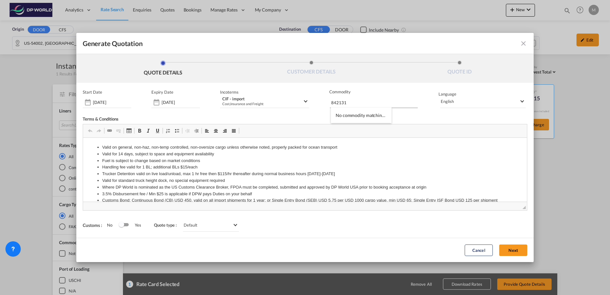
type input "842131"
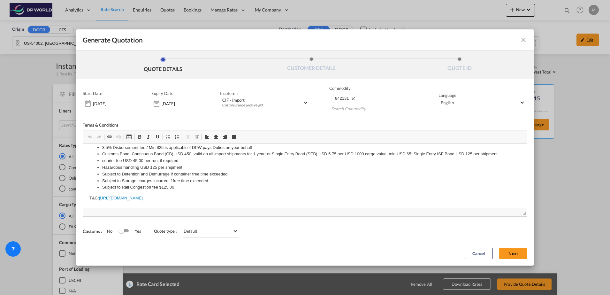
scroll to position [59, 0]
click at [234, 189] on span "Generate QuotationQUOTE ..." at bounding box center [236, 231] width 4 height 4
click at [204, 189] on md-option "All in" at bounding box center [212, 201] width 66 height 15
click at [235, 189] on span "Generate QuotationQUOTE ..." at bounding box center [236, 231] width 4 height 4
click at [200, 189] on md-option "Default" at bounding box center [212, 262] width 66 height 15
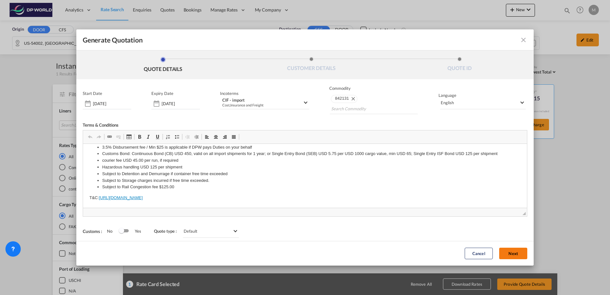
click at [406, 189] on button "Next" at bounding box center [513, 253] width 28 height 11
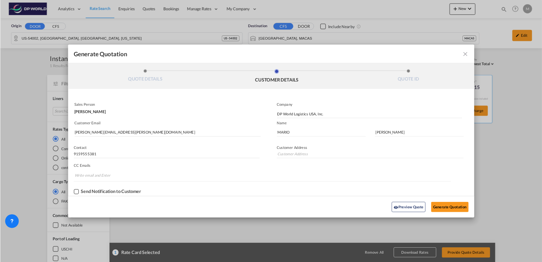
scroll to position [0, 0]
click at [317, 172] on input "Generate QuotationQUOTE ..." at bounding box center [416, 173] width 210 height 10
click at [324, 173] on input "Generate QuotationQUOTE ..." at bounding box center [416, 173] width 210 height 10
paste input "[STREET_ADDRESS]"
type input "[STREET_ADDRESS]"
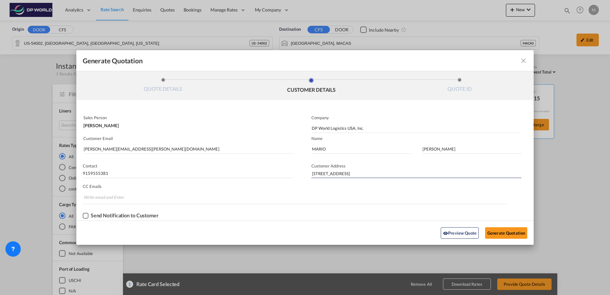
click at [276, 187] on p "CC Emails" at bounding box center [295, 186] width 425 height 5
click at [98, 189] on input "Chips input." at bounding box center [108, 197] width 48 height 10
type input "[PERSON_NAME][EMAIL_ADDRESS][PERSON_NAME][DOMAIN_NAME]"
click at [125, 189] on input "[PERSON_NAME][EMAIL_ADDRESS][PERSON_NAME][DOMAIN_NAME]" at bounding box center [108, 197] width 48 height 10
drag, startPoint x: 136, startPoint y: 197, endPoint x: 104, endPoint y: 198, distance: 31.3
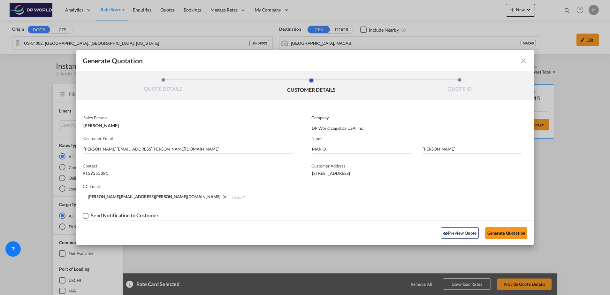
click at [104, 189] on md-chips-wrap "[PERSON_NAME][EMAIL_ADDRESS][PERSON_NAME][DOMAIN_NAME]" at bounding box center [295, 197] width 425 height 12
click at [221, 189] on md-icon "Remove mario.martinez@dpwamr.com" at bounding box center [225, 197] width 8 height 8
click at [140, 189] on md-chips-wrap "Chips container. Enter the text area, then type text, and press enter to add a …" at bounding box center [295, 197] width 425 height 12
click at [406, 189] on button "Generate Quotation" at bounding box center [506, 232] width 42 height 11
click at [108, 189] on input "Chips input." at bounding box center [108, 197] width 48 height 10
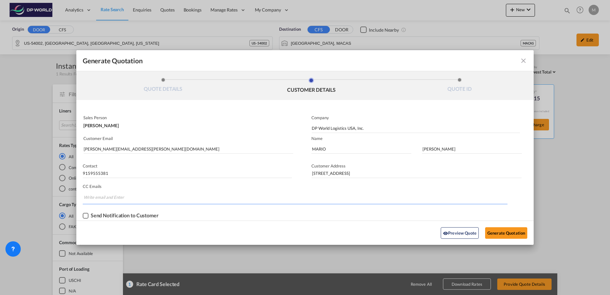
click at [104, 189] on input "Chips input." at bounding box center [108, 197] width 48 height 10
click at [406, 189] on button "Generate Quotation" at bounding box center [506, 232] width 42 height 11
click at [103, 189] on input "Chips input." at bounding box center [108, 197] width 48 height 10
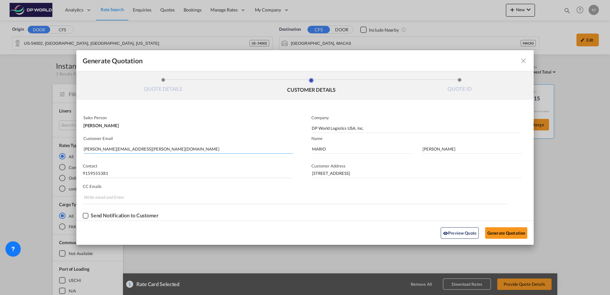
click at [162, 149] on input "[PERSON_NAME][EMAIL_ADDRESS][PERSON_NAME][DOMAIN_NAME]" at bounding box center [189, 149] width 210 height 10
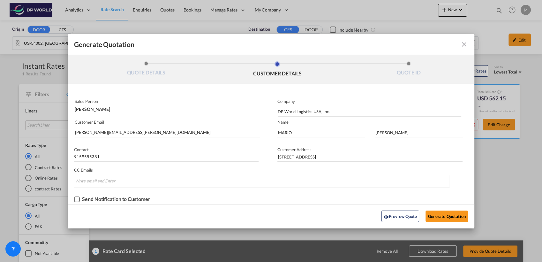
click at [88, 178] on input "Chips input." at bounding box center [99, 181] width 48 height 10
click at [82, 182] on input "Chips input." at bounding box center [99, 181] width 48 height 10
type input "M"
type input "mario.[PERSON_NAME]"
type input "@"
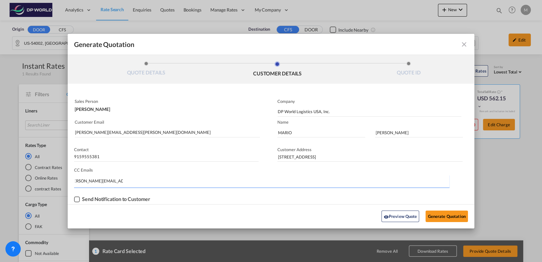
scroll to position [0, 8]
type input "[PERSON_NAME][EMAIL_ADDRESS][PERSON_NAME][DOMAIN_NAME]"
click at [406, 189] on button "Generate Quotation" at bounding box center [447, 216] width 42 height 11
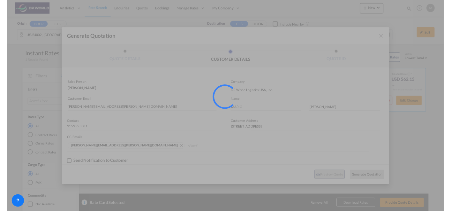
scroll to position [0, 0]
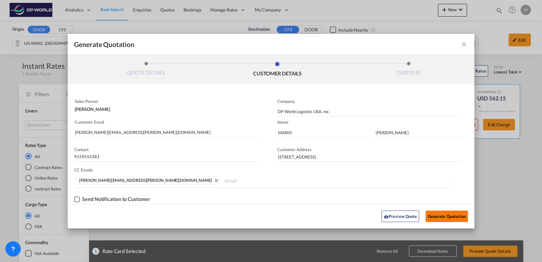
click at [406, 189] on button "Generate Quotation" at bounding box center [447, 216] width 42 height 11
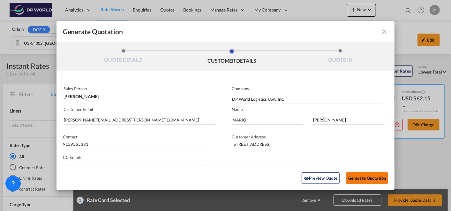
click at [371, 176] on button "Generate Quotation" at bounding box center [367, 177] width 42 height 11
click at [150, 118] on input "[PERSON_NAME][EMAIL_ADDRESS][PERSON_NAME][DOMAIN_NAME]" at bounding box center [140, 120] width 152 height 10
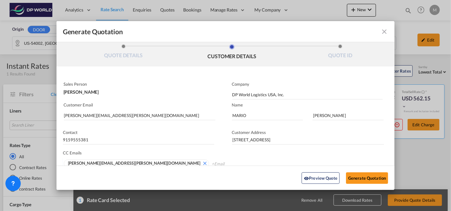
click at [212, 162] on input "Chips input." at bounding box center [236, 163] width 48 height 10
click at [201, 163] on md-icon "Remove mario.martinez@dpwamr.com" at bounding box center [205, 163] width 8 height 8
click at [128, 163] on md-chips-wrap "Chips container. Enter the text area, then type text, and press enter to add a …" at bounding box center [218, 164] width 310 height 12
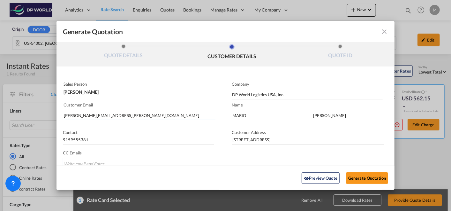
click at [142, 119] on md-autocomplete-wrap "[PERSON_NAME][EMAIL_ADDRESS][PERSON_NAME][DOMAIN_NAME]" at bounding box center [140, 113] width 152 height 13
click at [365, 178] on button "Generate Quotation" at bounding box center [367, 177] width 42 height 11
click at [77, 162] on input "Chips input." at bounding box center [88, 163] width 48 height 10
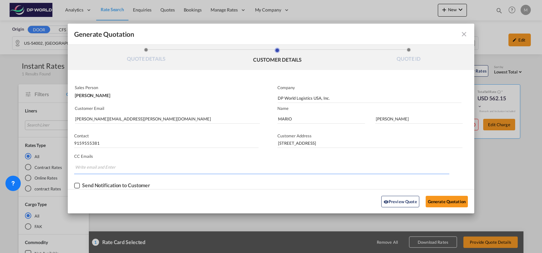
scroll to position [0, 0]
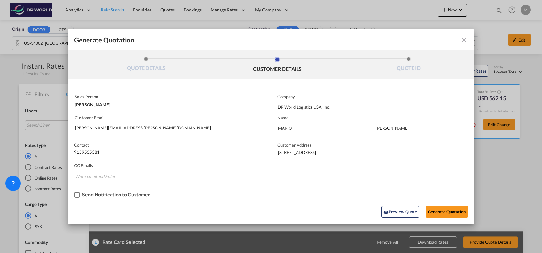
click at [107, 176] on input "Chips input." at bounding box center [99, 176] width 48 height 10
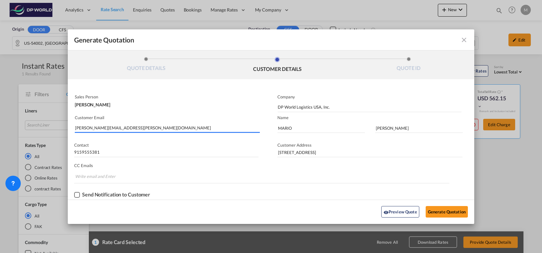
drag, startPoint x: 135, startPoint y: 129, endPoint x: 73, endPoint y: 140, distance: 63.0
click at [74, 138] on div "Sales Person [PERSON_NAME] Company DP World Logistics USA, Inc. Customer Email …" at bounding box center [271, 146] width 406 height 108
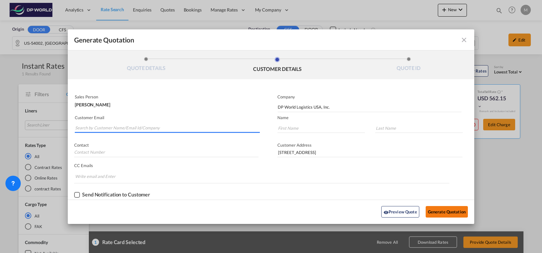
click at [406, 189] on button "Generate Quotation" at bounding box center [446, 211] width 42 height 11
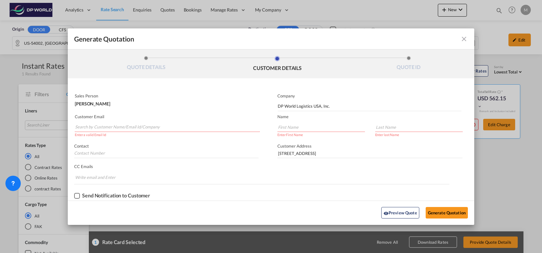
click at [298, 127] on input "Generate QuotationQUOTE ..." at bounding box center [321, 127] width 88 height 10
type input "m"
type input "MARIO"
type input "[PERSON_NAME]"
click at [106, 124] on input "Search by Customer Name/Email Id/Company" at bounding box center [167, 127] width 185 height 10
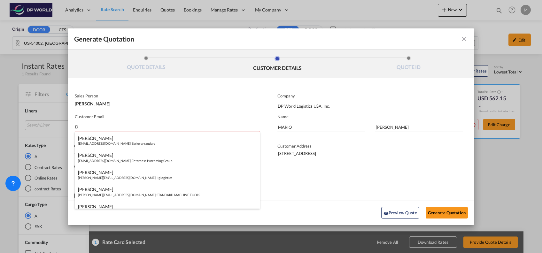
type input "DL"
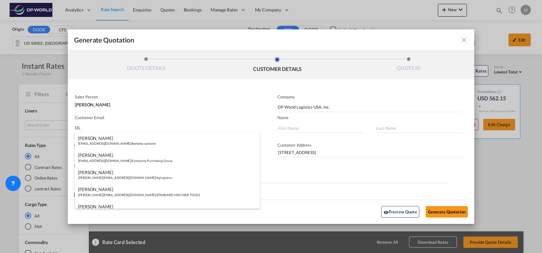
type input "D"
type input "E"
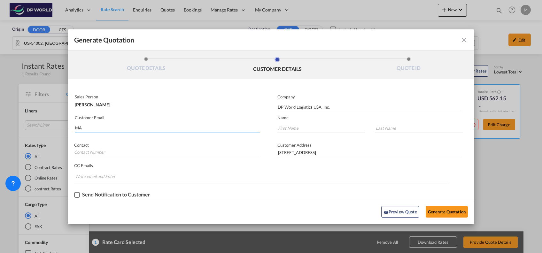
type input "M"
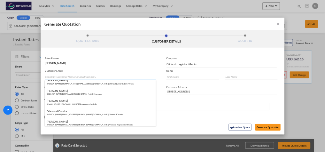
scroll to position [441, 0]
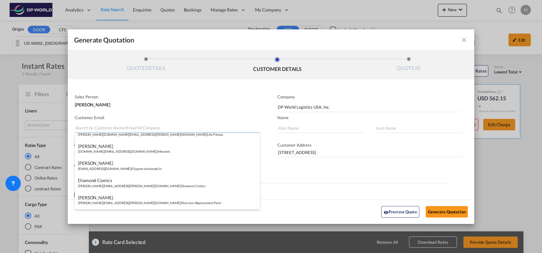
click at [127, 125] on input "Search by Customer Name/Email Id/Company" at bounding box center [167, 128] width 185 height 10
click at [115, 124] on input "Search by Customer Name/Email Id/Company" at bounding box center [167, 128] width 185 height 10
type input "M"
click at [90, 128] on input "Search by Customer Name/Email Id/Company" at bounding box center [167, 128] width 185 height 10
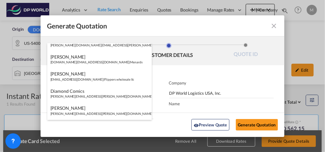
click at [173, 68] on form "Sales Person [PERSON_NAME] Company DP World Logistics USA, Inc. Customer Email …" at bounding box center [163, 137] width 244 height 145
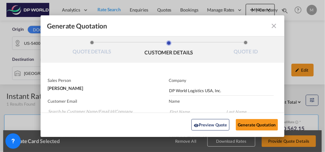
scroll to position [3, 0]
click at [54, 109] on input "Search by Customer Name/Email Id/Company" at bounding box center [101, 111] width 106 height 10
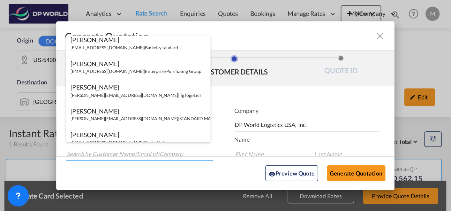
scroll to position [0, 0]
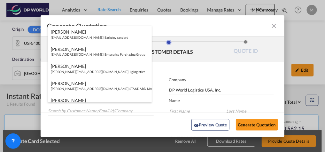
click at [173, 20] on md-toolbar "Generate Quotation" at bounding box center [163, 25] width 244 height 21
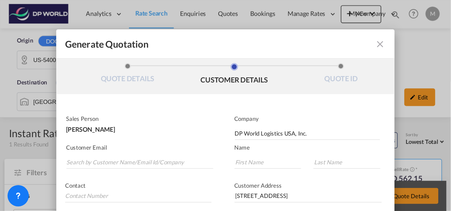
scroll to position [3, 0]
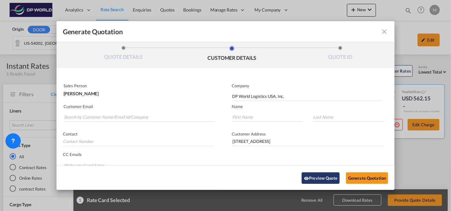
click at [311, 179] on button "Preview Quote" at bounding box center [321, 177] width 38 height 11
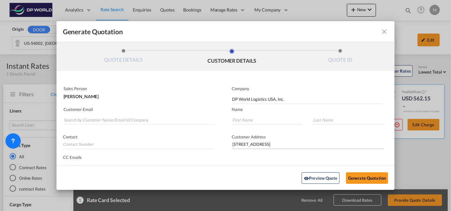
scroll to position [4, 0]
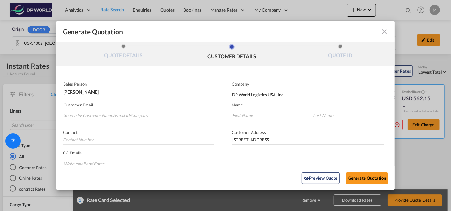
click at [70, 163] on input "Chips input." at bounding box center [88, 163] width 48 height 10
type input "M"
type input "[PERSON_NAME][EMAIL_ADDRESS][PERSON_NAME][DOMAIN_NAME]"
click at [236, 115] on input "Generate QuotationQUOTE ..." at bounding box center [267, 116] width 71 height 10
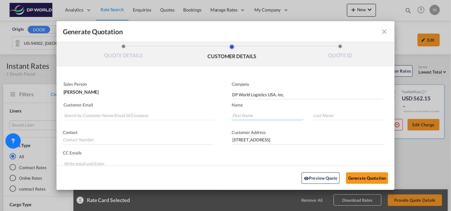
scroll to position [0, 0]
type input "m"
type input "MARIO"
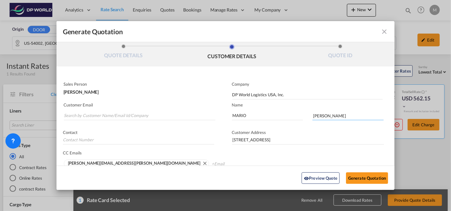
type input "[PERSON_NAME]"
click at [168, 98] on div "Sales Person [PERSON_NAME]" at bounding box center [141, 89] width 169 height 21
click at [375, 177] on button "Generate Quotation" at bounding box center [367, 177] width 42 height 11
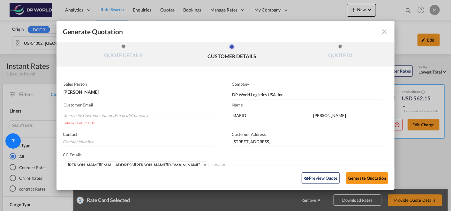
click at [92, 115] on input "Search by Customer Name/Email Id/Company" at bounding box center [140, 116] width 152 height 10
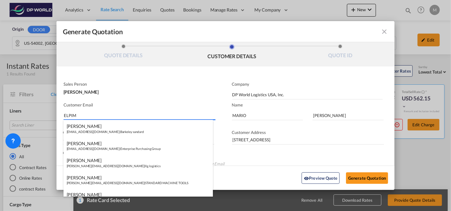
type input "ELPIMP"
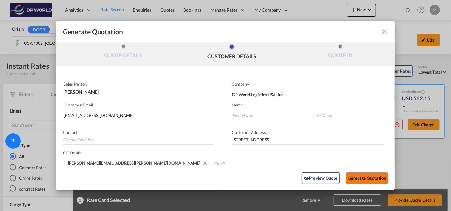
type input "[EMAIL_ADDRESS][DOMAIN_NAME]"
click at [368, 178] on button "Generate Quotation" at bounding box center [367, 177] width 42 height 11
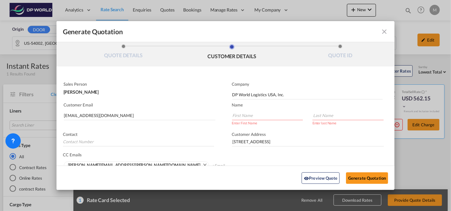
click at [241, 113] on input "Generate QuotationQUOTE ..." at bounding box center [267, 116] width 71 height 10
type input "MARIO"
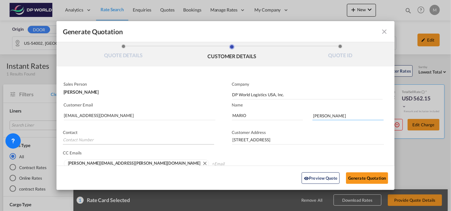
type input "[PERSON_NAME]"
click at [89, 141] on input "Generate QuotationQUOTE ..." at bounding box center [138, 140] width 151 height 10
type input "1"
type input "9159555381"
click at [233, 173] on div "Preview Quote Generate Quotation" at bounding box center [226, 178] width 332 height 18
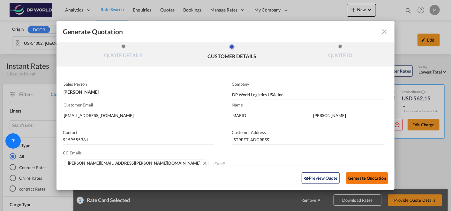
click at [354, 176] on button "Generate Quotation" at bounding box center [367, 177] width 42 height 11
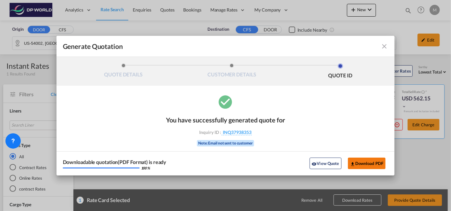
click at [360, 163] on button "Download PDF" at bounding box center [367, 162] width 38 height 11
click at [383, 46] on md-icon "icon-close fg-AAA8AD cursor m-0" at bounding box center [385, 46] width 8 height 8
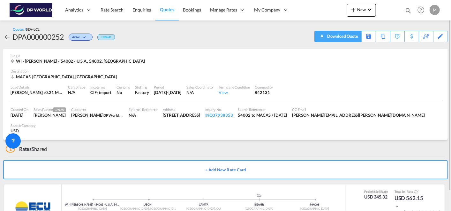
click at [356, 37] on div "Download Quote" at bounding box center [342, 36] width 33 height 10
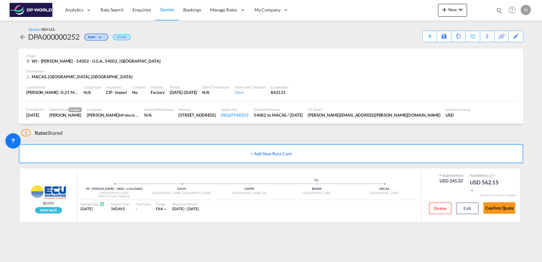
click at [320, 66] on div "Origin WI - [PERSON_NAME] - 54002 - U.S.A., 54002, [GEOGRAPHIC_DATA]" at bounding box center [271, 59] width 490 height 20
click at [249, 114] on div "INQ37938353" at bounding box center [235, 115] width 28 height 6
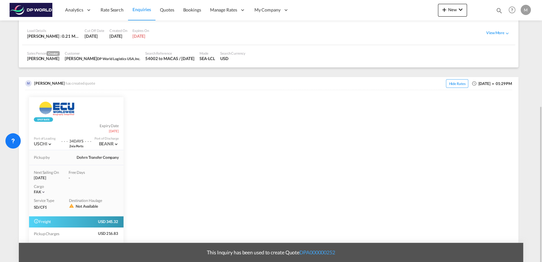
scroll to position [106, 0]
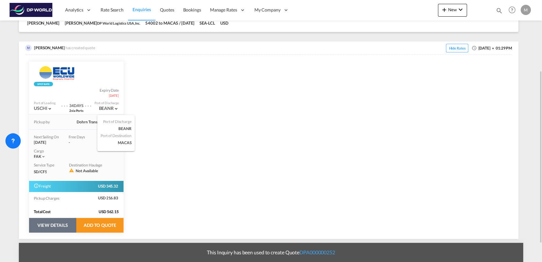
click at [115, 109] on md-icon "icon-chevron-down" at bounding box center [116, 108] width 5 height 5
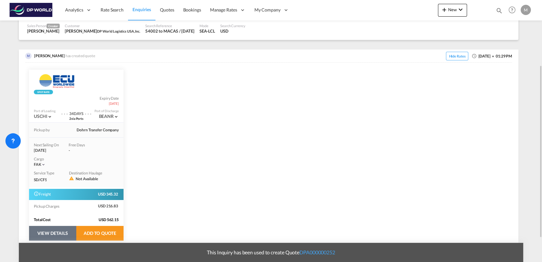
scroll to position [134, 0]
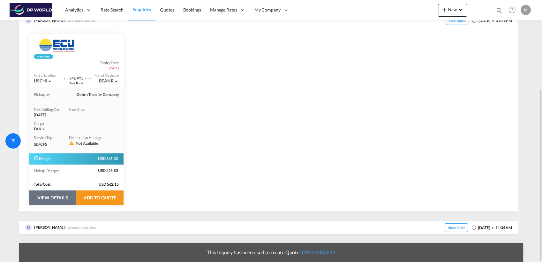
click at [51, 189] on button "VIEW DETAILS" at bounding box center [52, 197] width 47 height 15
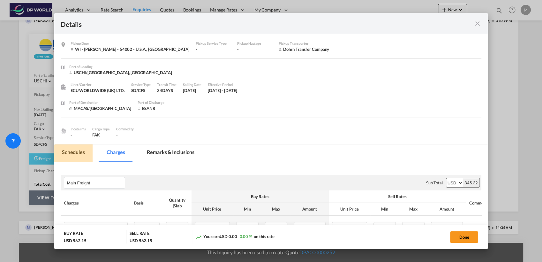
click at [74, 147] on md-tab-item "Schedules" at bounding box center [73, 153] width 38 height 18
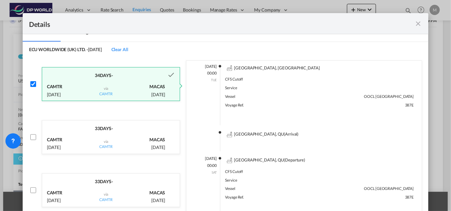
scroll to position [46, 0]
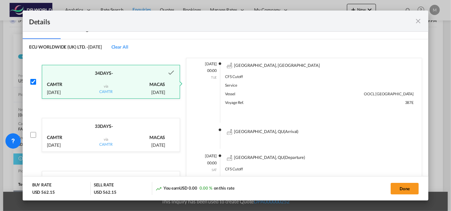
click at [406, 19] on md-icon "icon-close fg-AAA8AD m-0 cursor" at bounding box center [419, 21] width 8 height 8
